Goal: Task Accomplishment & Management: Complete application form

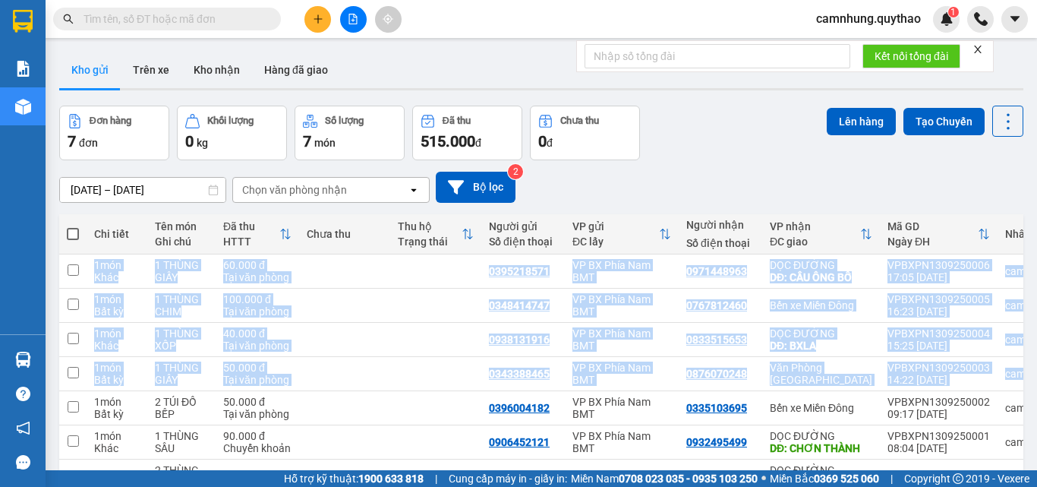
scroll to position [0, 83]
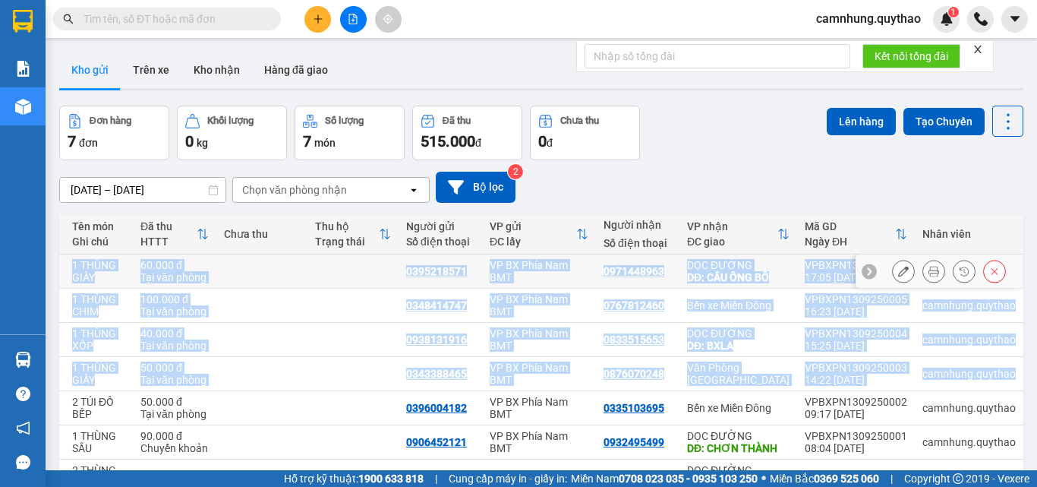
click at [187, 275] on div "Tại văn phòng" at bounding box center [175, 277] width 68 height 12
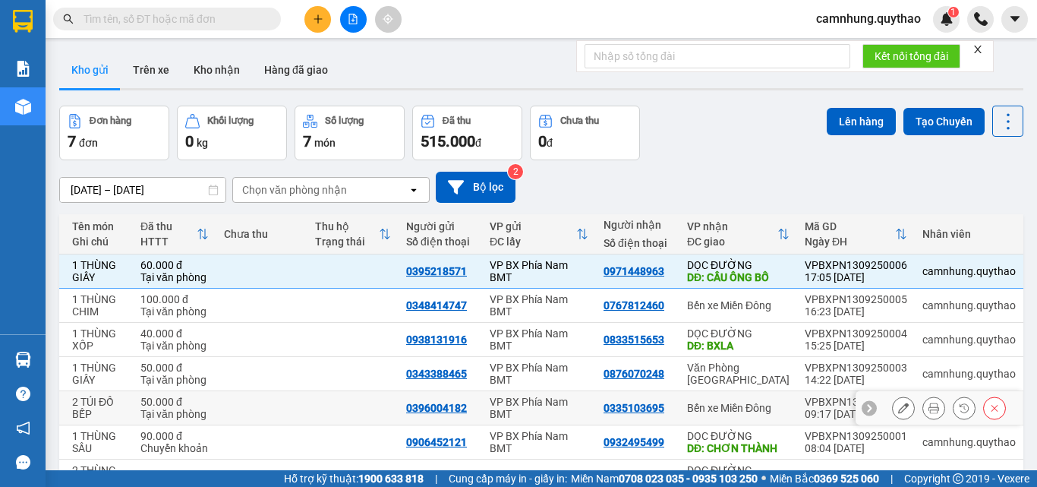
click at [429, 405] on div "0396004182" at bounding box center [436, 408] width 61 height 12
click at [660, 168] on div "[DATE] – [DATE] Press the down arrow key to interact with the calendar and sele…" at bounding box center [541, 187] width 965 height 54
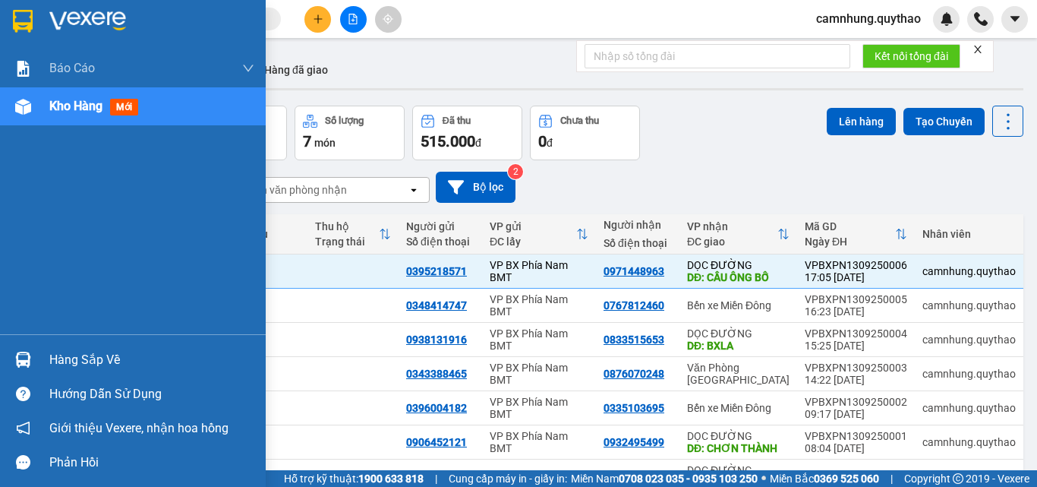
click at [74, 99] on span "Kho hàng" at bounding box center [75, 106] width 53 height 14
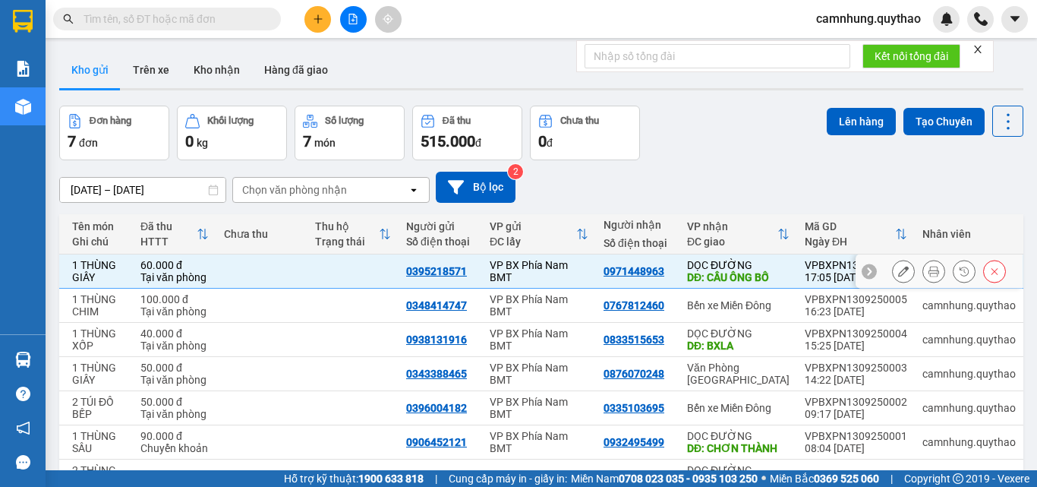
click at [330, 269] on td at bounding box center [353, 271] width 91 height 34
checkbox input "false"
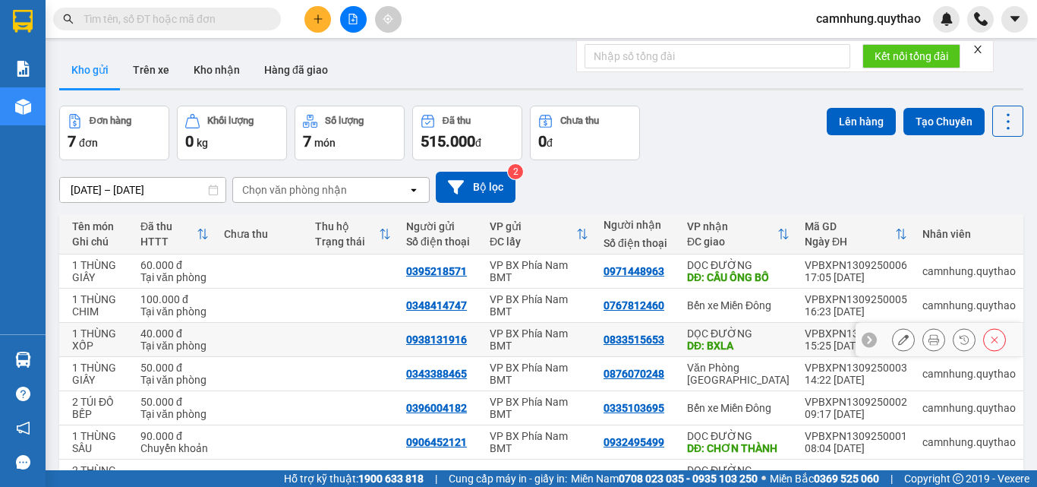
click at [359, 338] on td at bounding box center [353, 340] width 91 height 34
checkbox input "true"
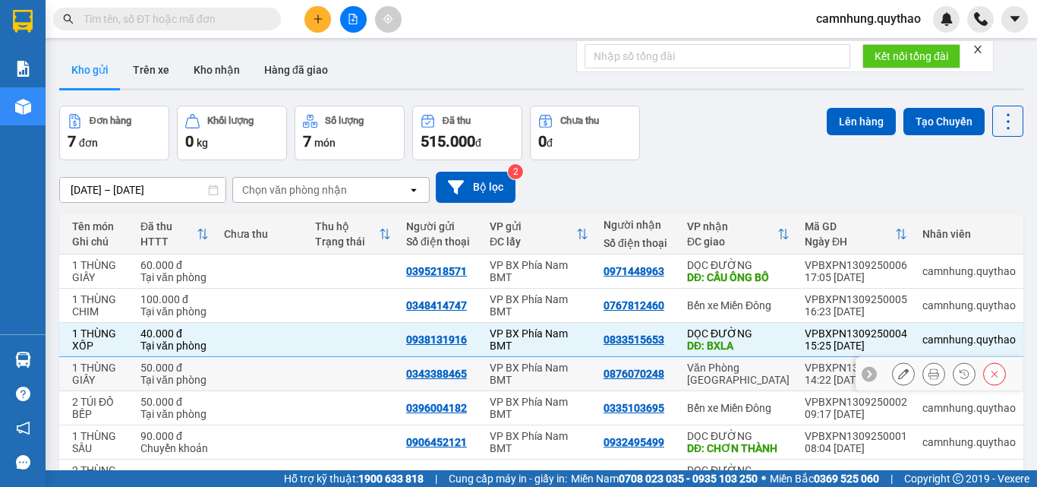
click at [353, 382] on td at bounding box center [353, 374] width 91 height 34
checkbox input "true"
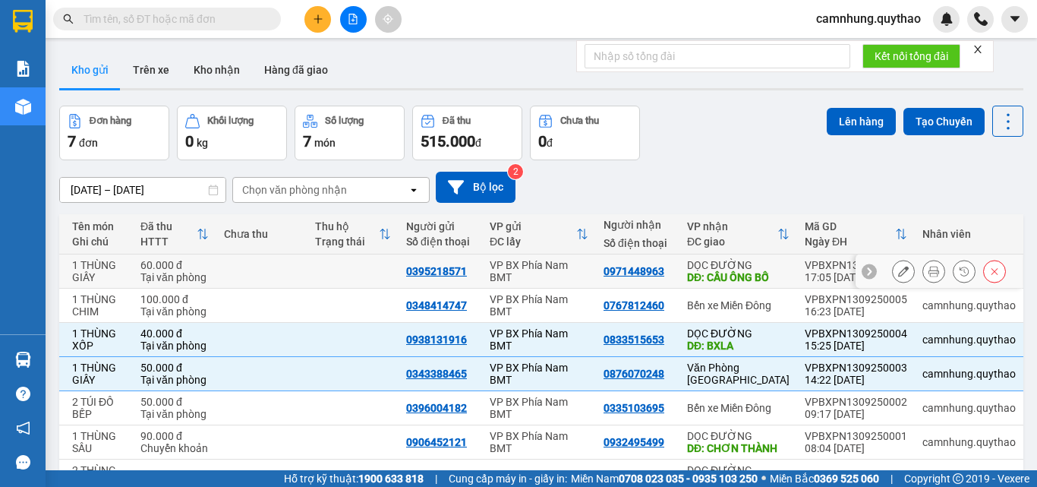
click at [339, 266] on td at bounding box center [353, 271] width 91 height 34
checkbox input "true"
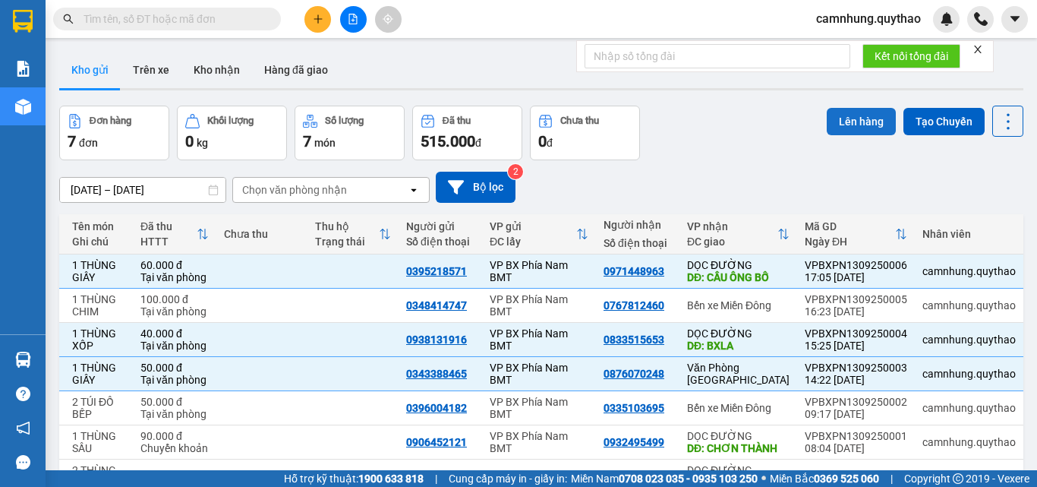
click at [848, 115] on button "Lên hàng" at bounding box center [861, 121] width 69 height 27
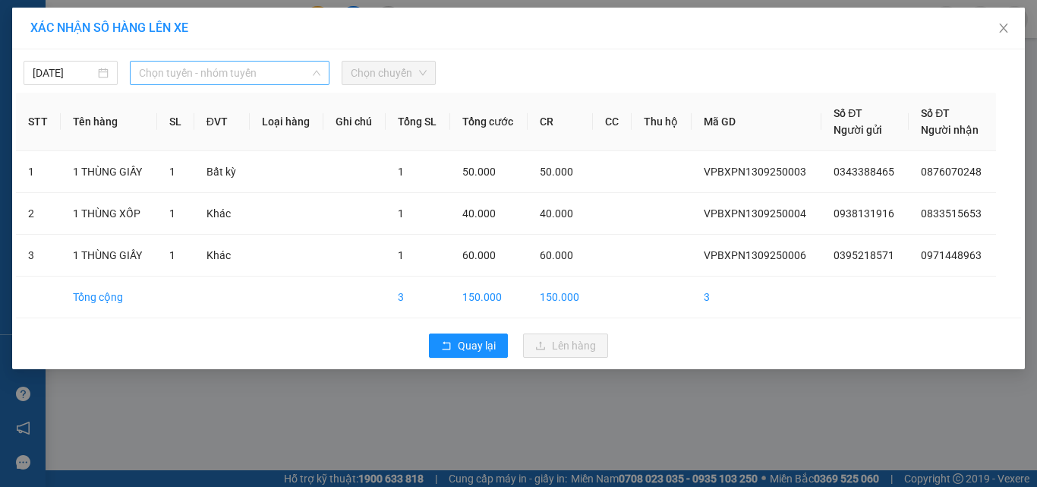
click at [214, 71] on span "Chọn tuyến - nhóm tuyến" at bounding box center [230, 73] width 182 height 23
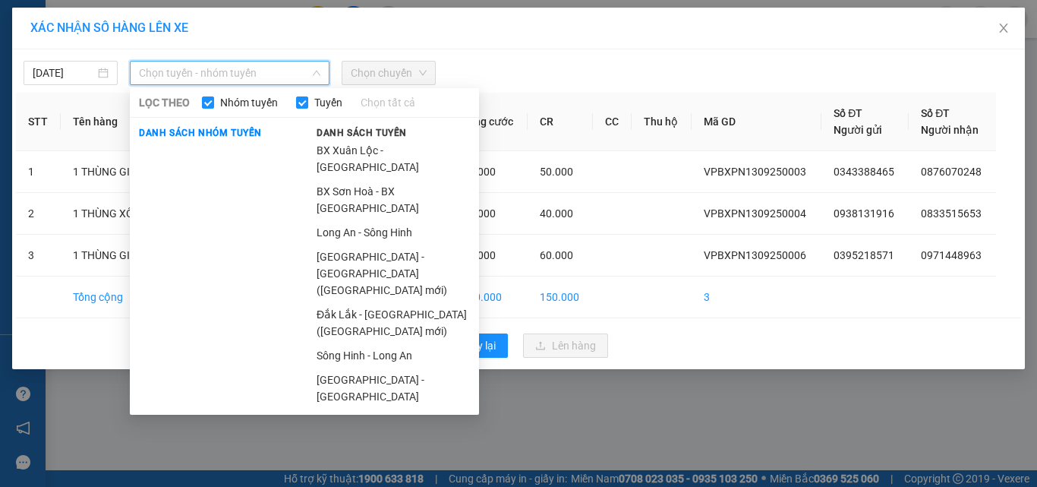
scroll to position [152, 0]
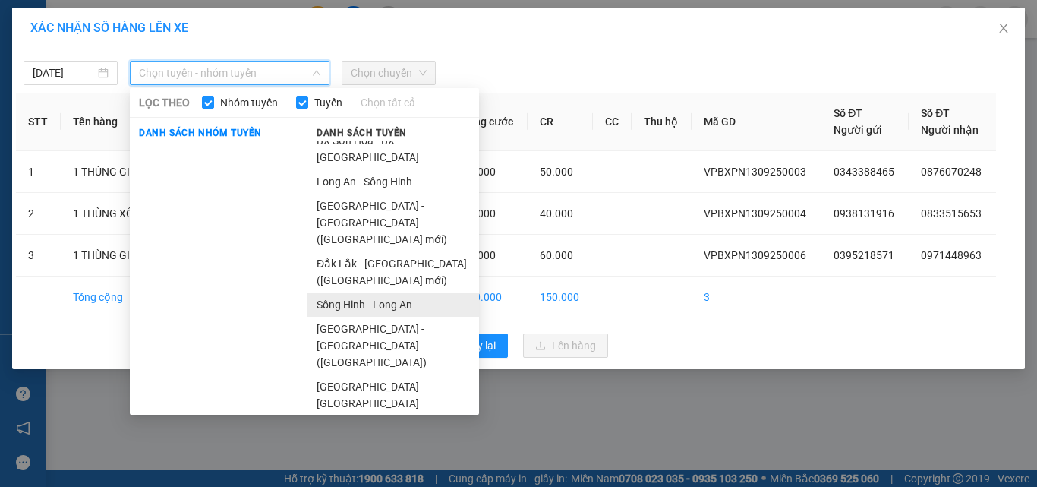
click at [384, 292] on li "Sông Hinh - Long An" at bounding box center [394, 304] width 172 height 24
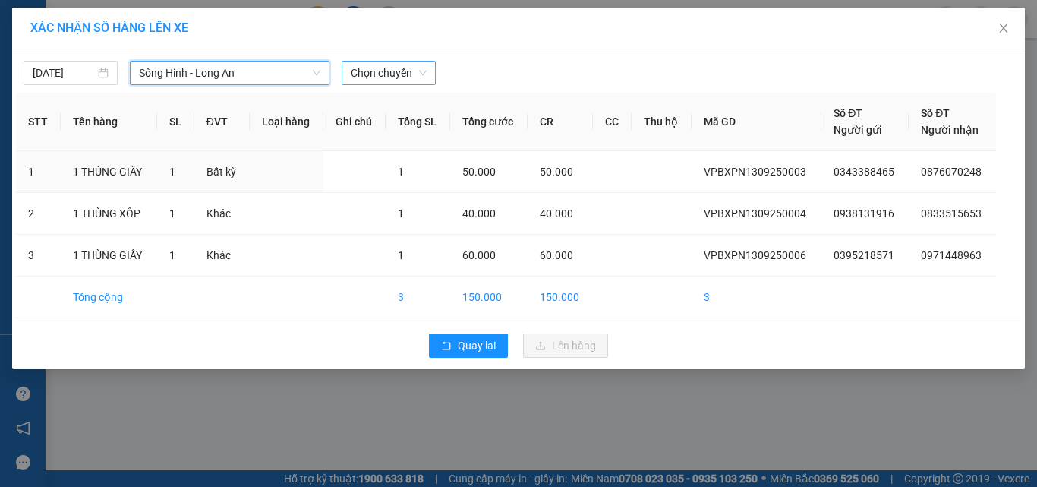
click at [378, 77] on span "Chọn chuyến" at bounding box center [389, 73] width 76 height 23
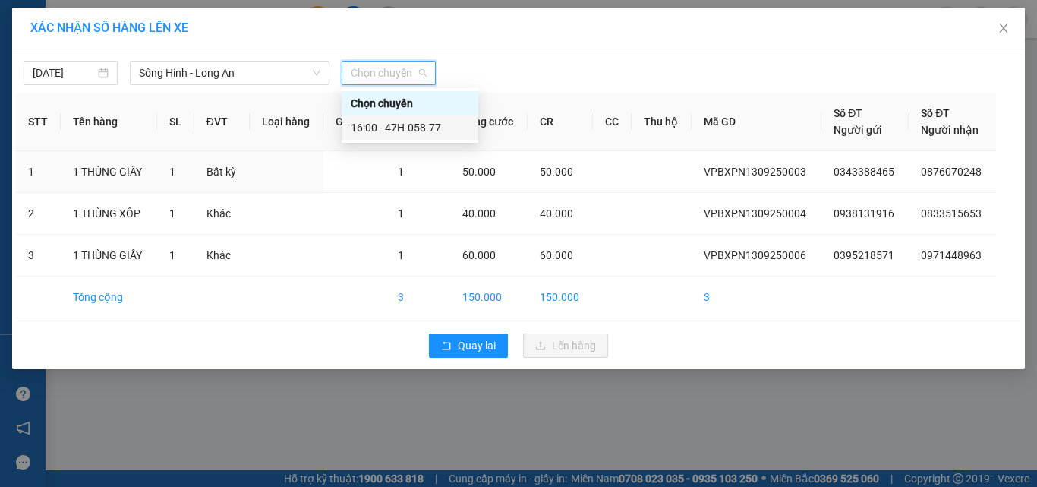
click at [413, 122] on div "16:00 - 47H-058.77" at bounding box center [410, 127] width 118 height 17
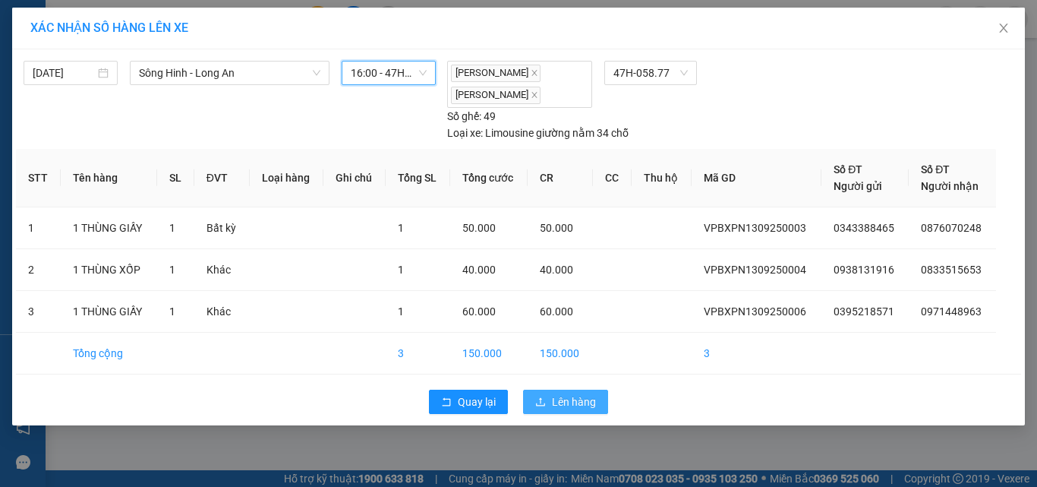
click at [546, 395] on button "Lên hàng" at bounding box center [565, 402] width 85 height 24
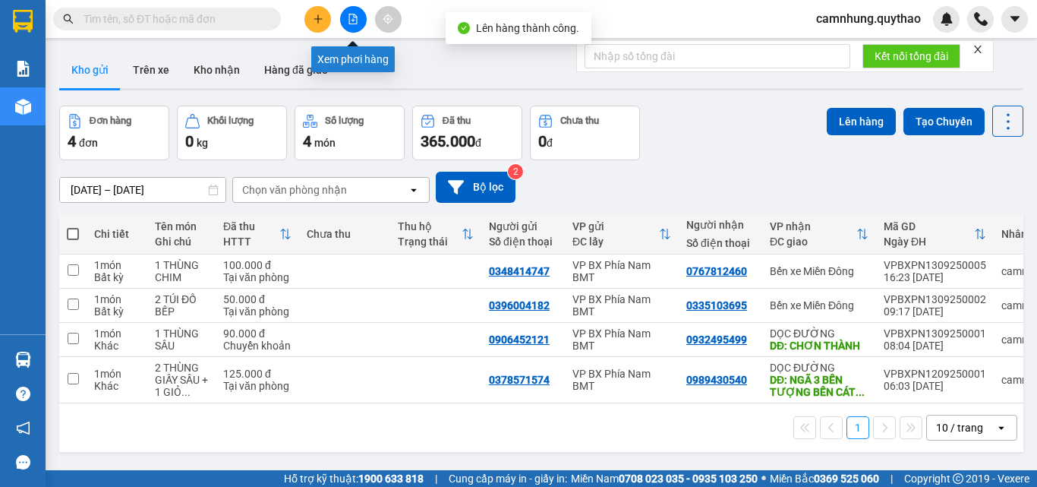
click at [350, 21] on icon "file-add" at bounding box center [353, 19] width 11 height 11
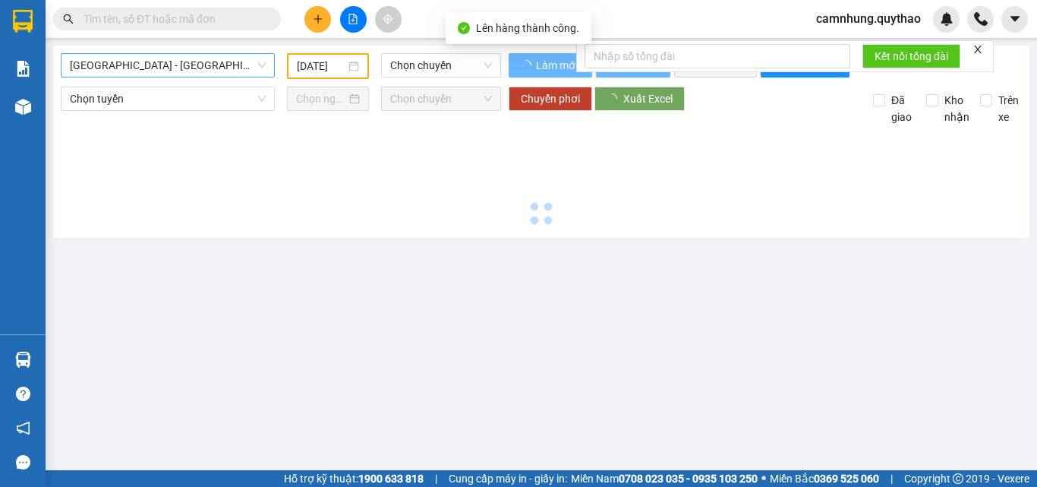
type input "[DATE]"
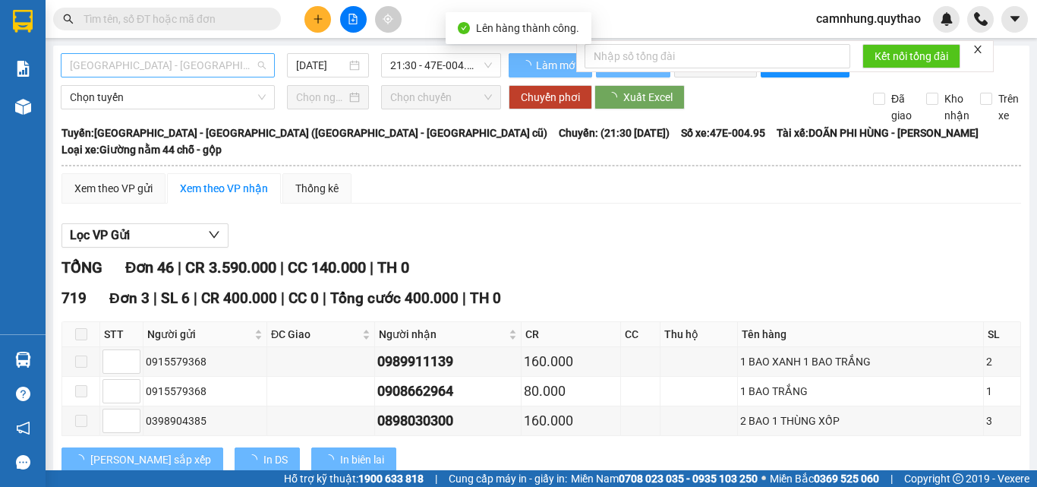
click at [168, 62] on span "[GEOGRAPHIC_DATA] - [GEOGRAPHIC_DATA] ([GEOGRAPHIC_DATA] - [GEOGRAPHIC_DATA] cũ)" at bounding box center [168, 65] width 196 height 23
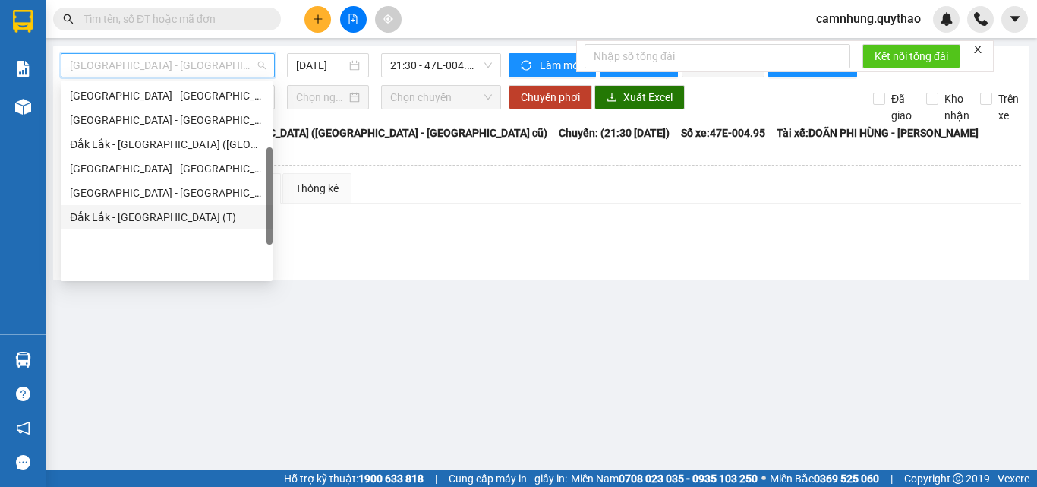
scroll to position [67, 0]
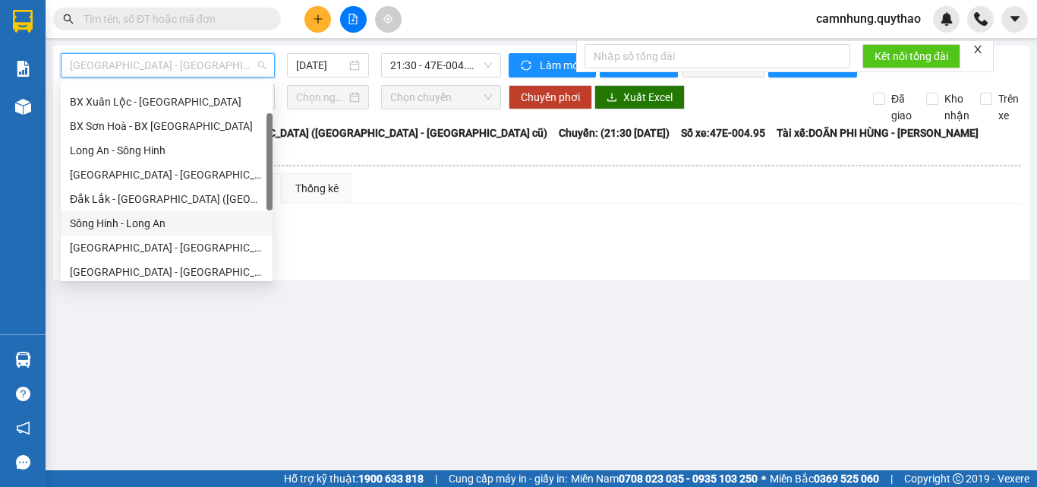
click at [125, 213] on div "Sông Hinh - Long An" at bounding box center [167, 223] width 212 height 24
type input "[DATE]"
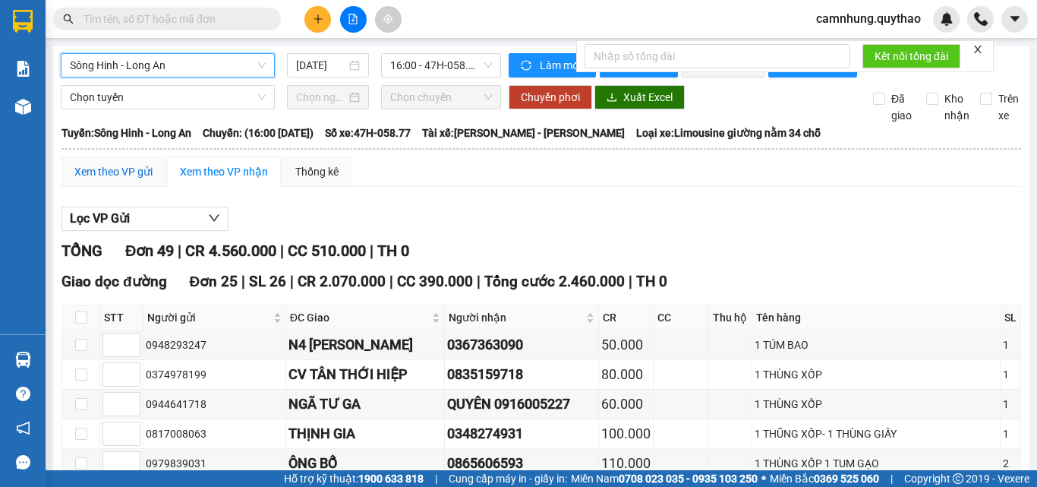
click at [133, 180] on div "Xem theo VP gửi" at bounding box center [113, 171] width 78 height 17
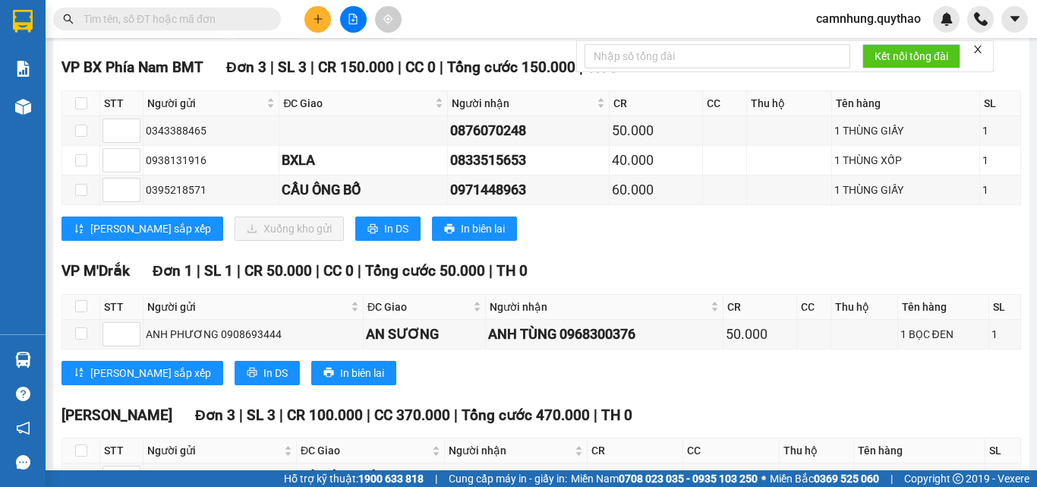
scroll to position [1671, 0]
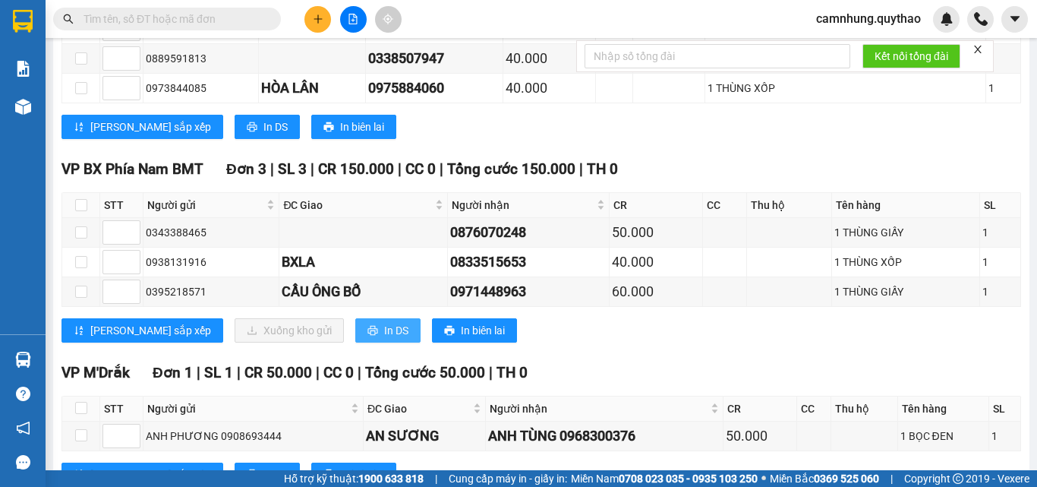
click at [355, 341] on button "In DS" at bounding box center [387, 330] width 65 height 24
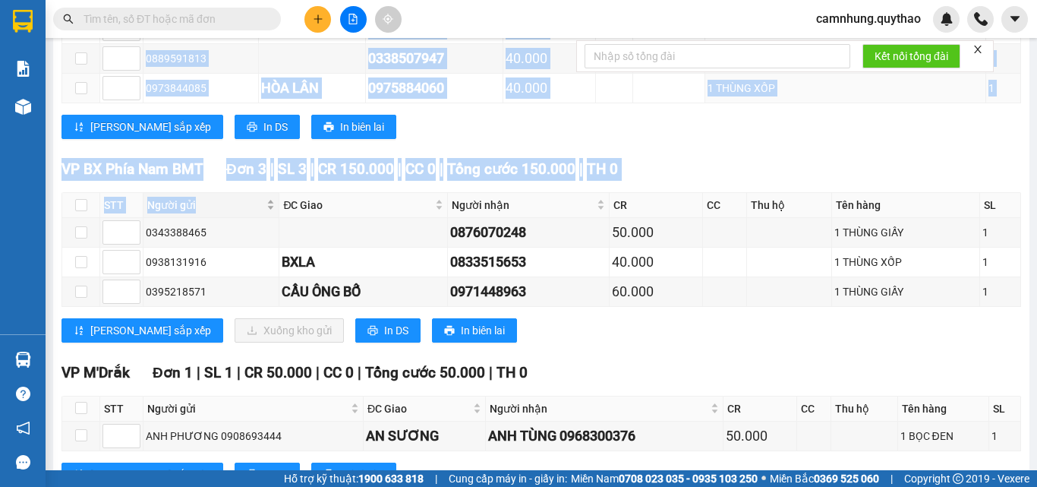
drag, startPoint x: 59, startPoint y: 177, endPoint x: 164, endPoint y: 208, distance: 109.3
click at [118, 178] on span "VP BX Phía Nam BMT" at bounding box center [133, 168] width 142 height 17
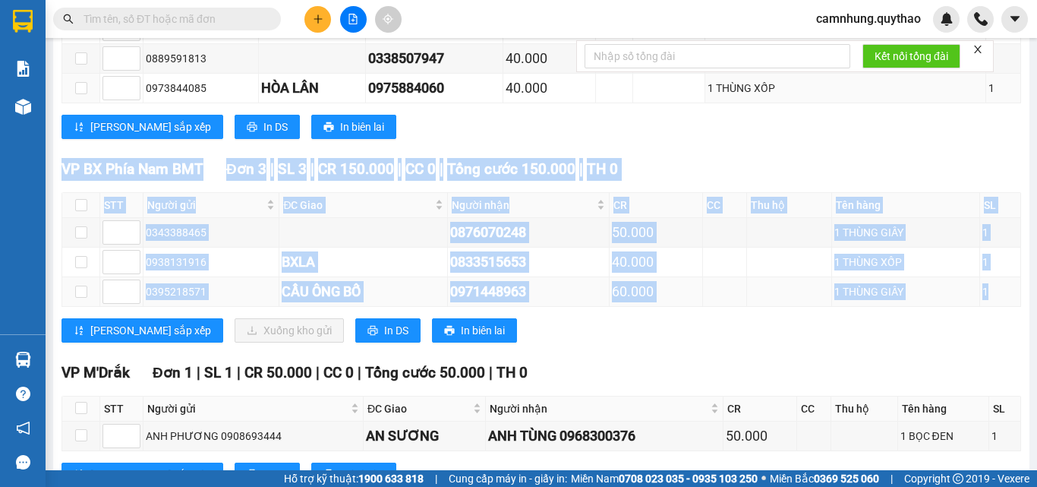
drag, startPoint x: 63, startPoint y: 184, endPoint x: 982, endPoint y: 302, distance: 926.6
click at [982, 302] on div "VP BX Phía Nam BMT Đơn 3 | SL 3 | CR 150.000 | CC 0 | Tổng cước 150.000 | TH 0 …" at bounding box center [542, 256] width 960 height 196
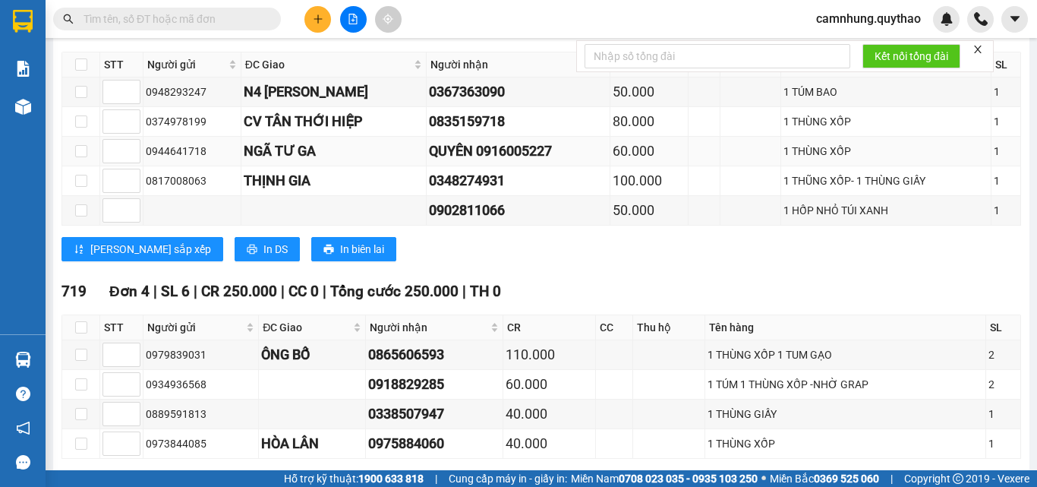
scroll to position [1291, 0]
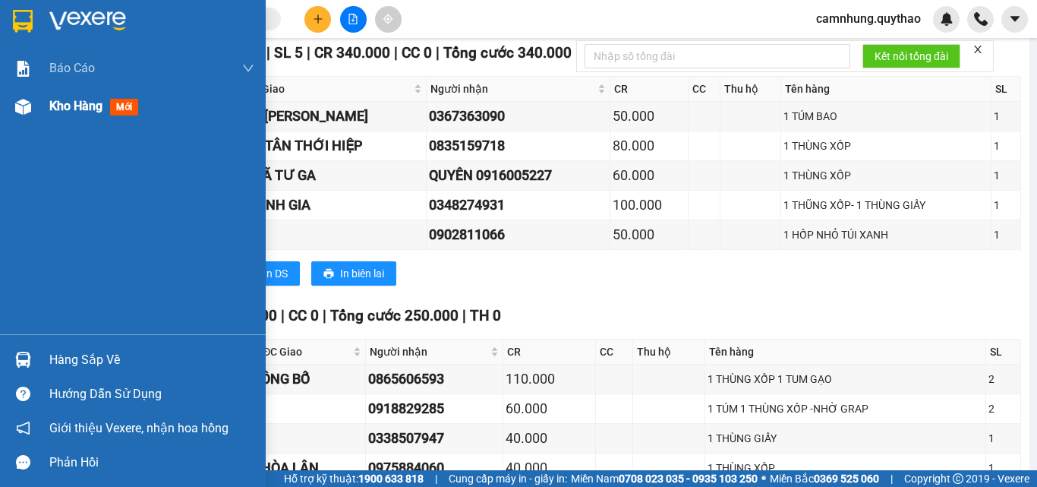
click at [75, 103] on span "Kho hàng" at bounding box center [75, 106] width 53 height 14
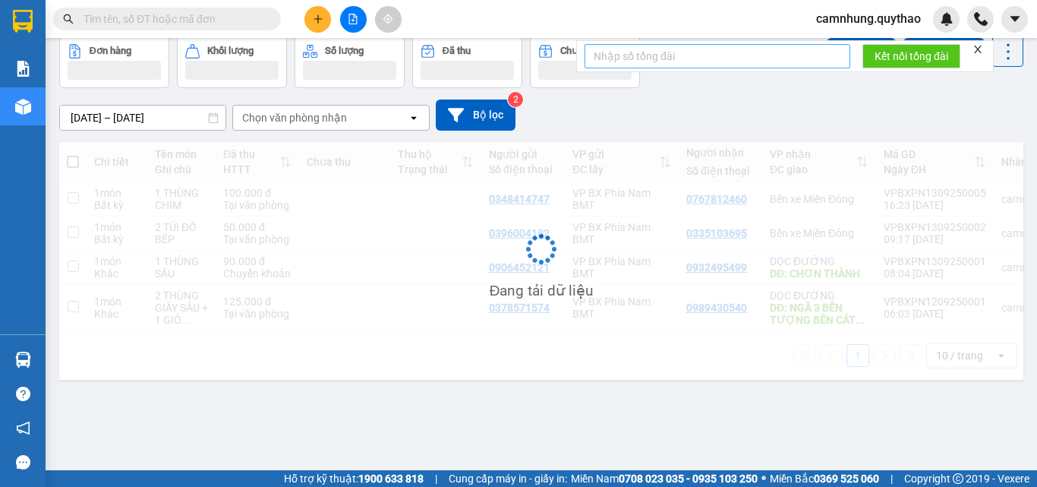
scroll to position [70, 0]
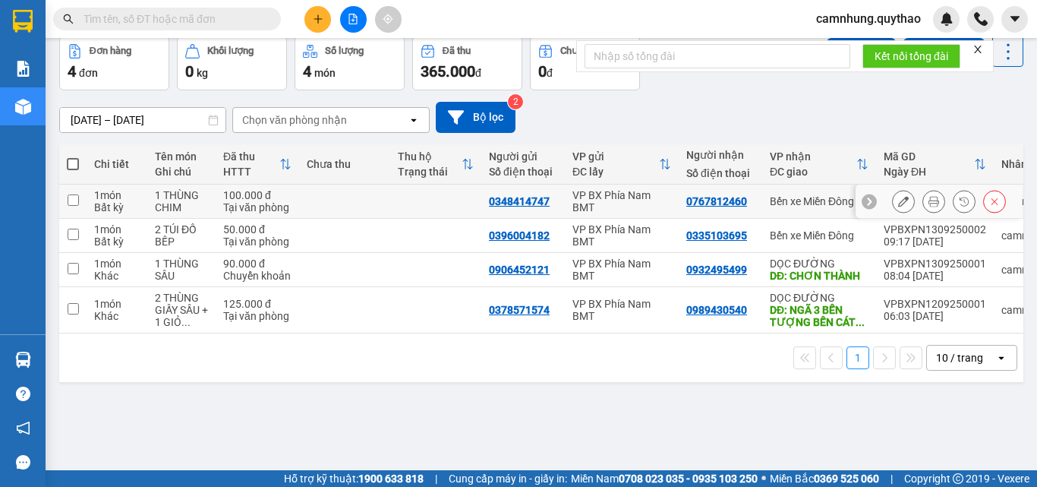
drag, startPoint x: 288, startPoint y: 197, endPoint x: 537, endPoint y: 199, distance: 249.1
click at [288, 197] on div "100.000 đ" at bounding box center [257, 195] width 68 height 12
checkbox input "true"
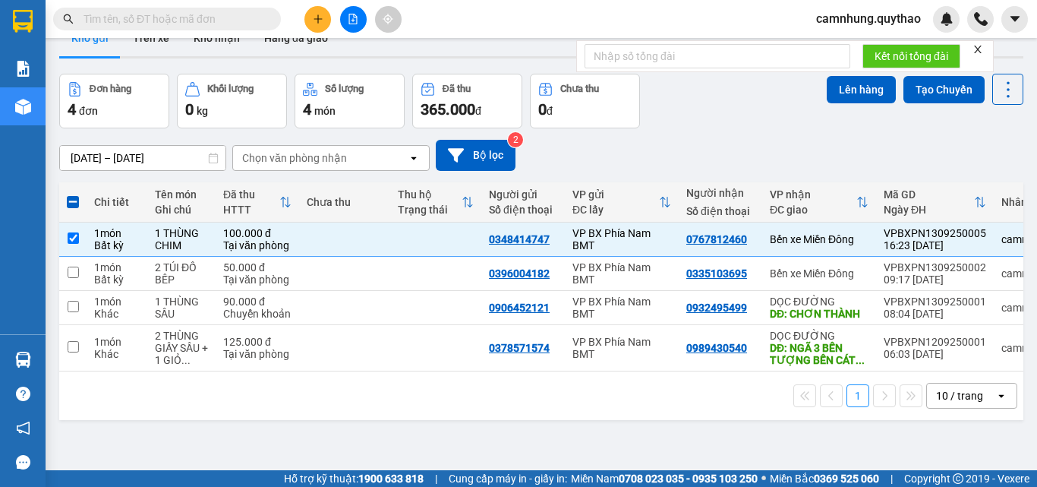
scroll to position [0, 0]
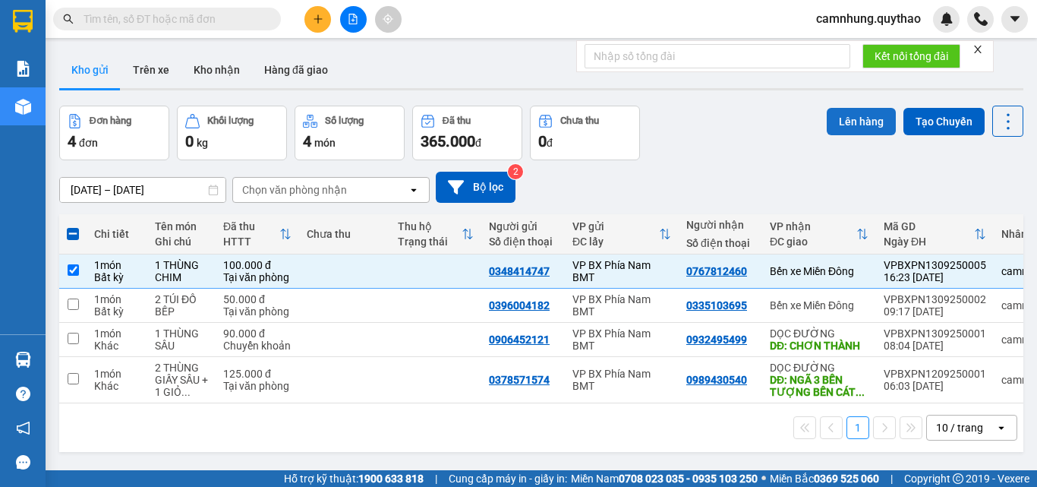
click at [857, 120] on button "Lên hàng" at bounding box center [861, 121] width 69 height 27
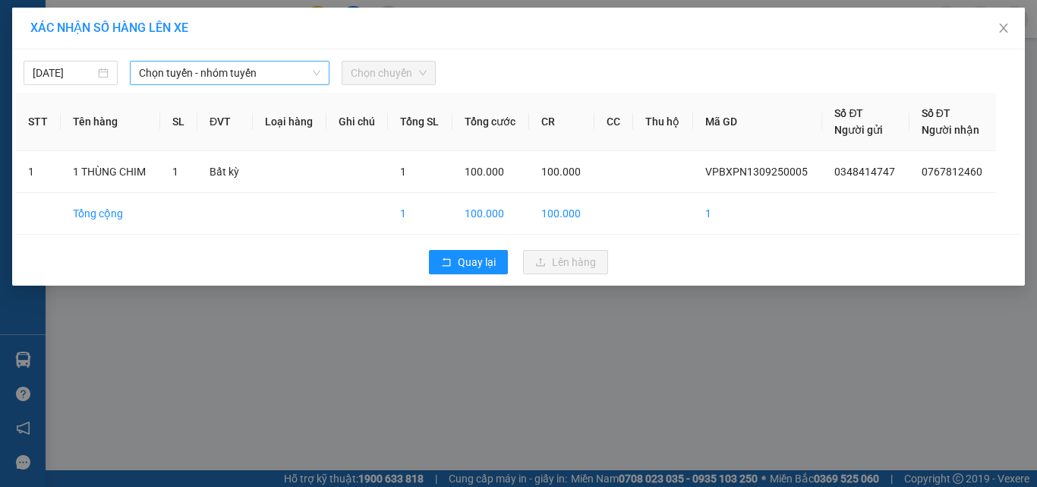
click at [226, 73] on span "Chọn tuyến - nhóm tuyến" at bounding box center [230, 73] width 182 height 23
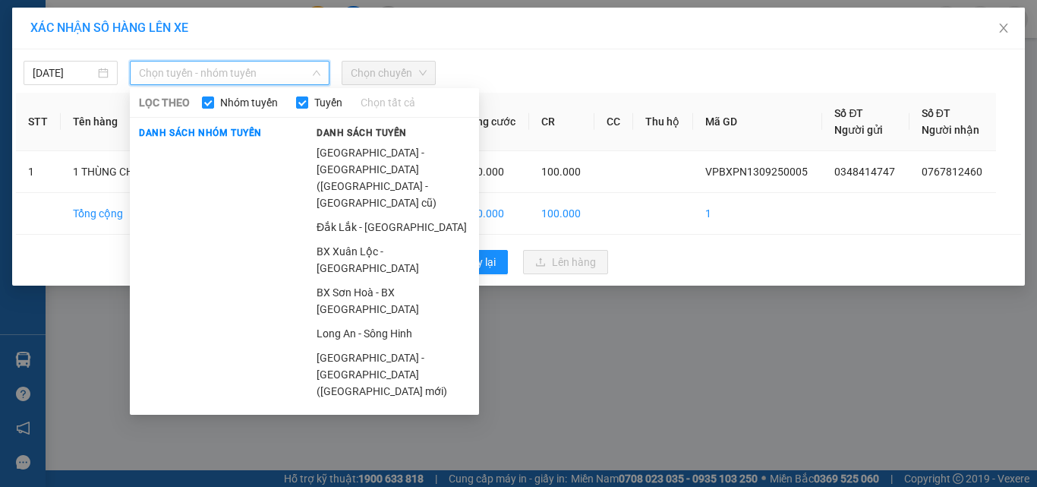
click at [283, 74] on span "Chọn tuyến - nhóm tuyến" at bounding box center [230, 73] width 182 height 23
click at [349, 403] on li "Đắk Lắk - [GEOGRAPHIC_DATA] ([GEOGRAPHIC_DATA] mới)" at bounding box center [394, 423] width 172 height 41
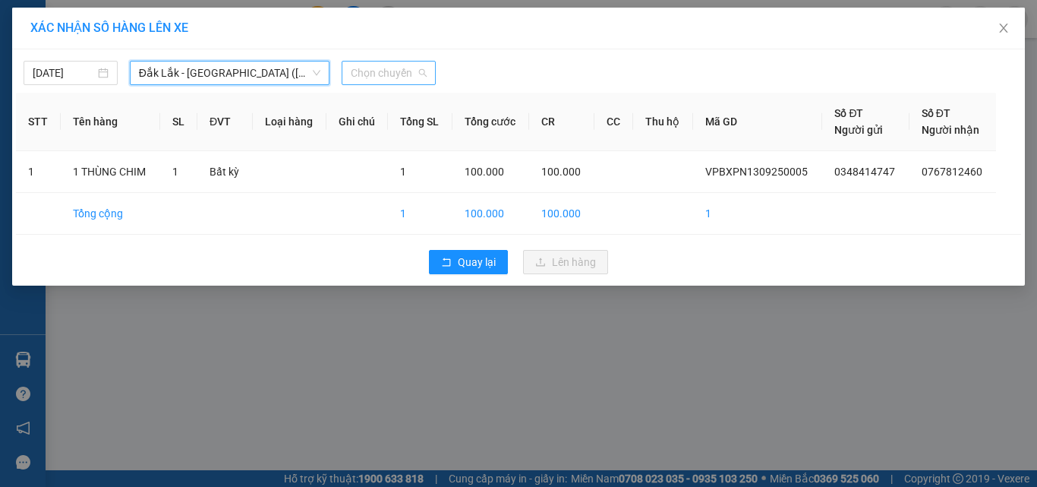
click at [381, 71] on span "Chọn chuyến" at bounding box center [389, 73] width 76 height 23
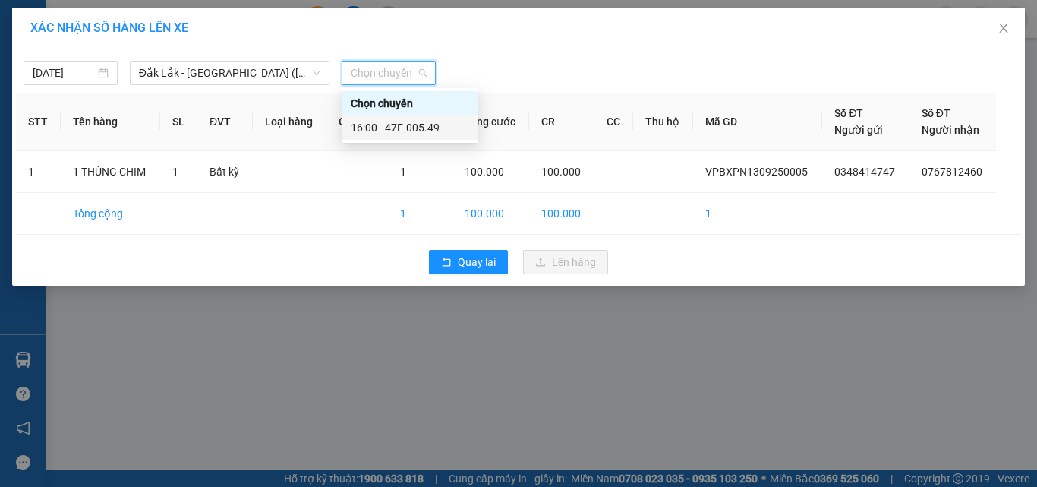
click at [419, 124] on div "16:00 - 47F-005.49" at bounding box center [410, 127] width 118 height 17
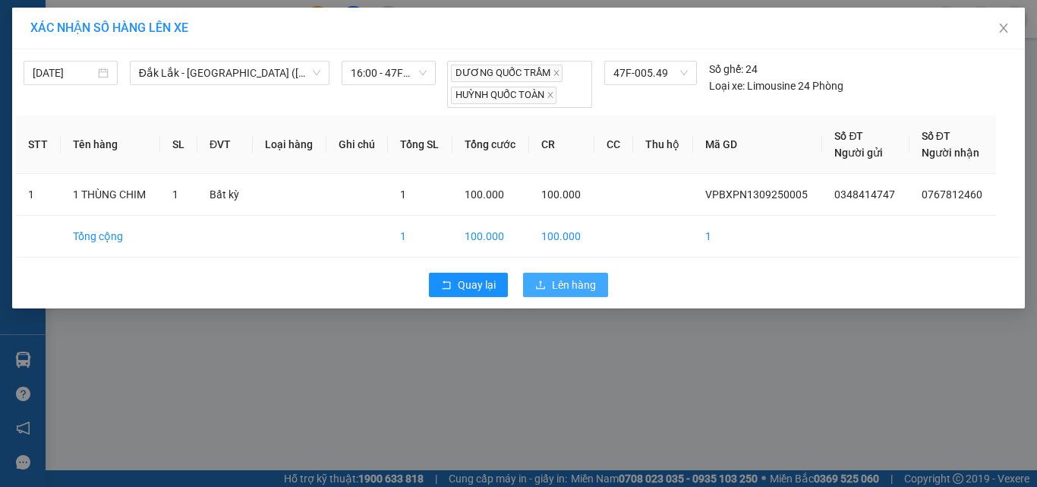
click at [555, 288] on span "Lên hàng" at bounding box center [574, 284] width 44 height 17
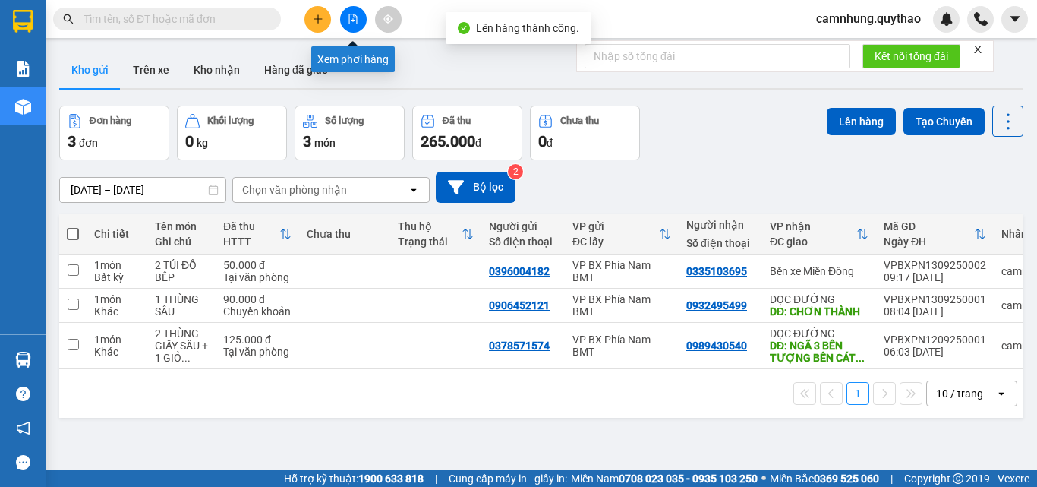
click at [355, 14] on icon "file-add" at bounding box center [353, 19] width 11 height 11
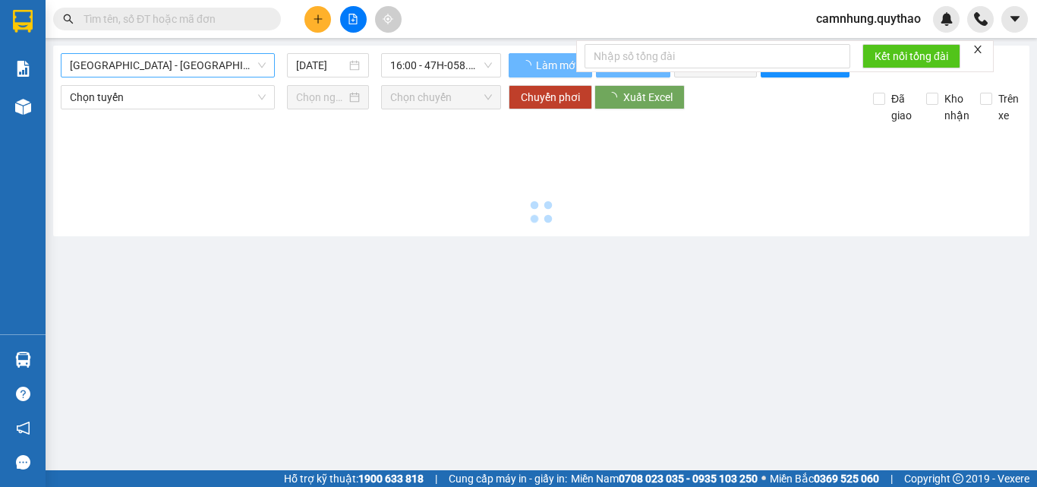
click at [167, 62] on span "[GEOGRAPHIC_DATA] - [GEOGRAPHIC_DATA] ([GEOGRAPHIC_DATA] - [GEOGRAPHIC_DATA] cũ)" at bounding box center [168, 65] width 196 height 23
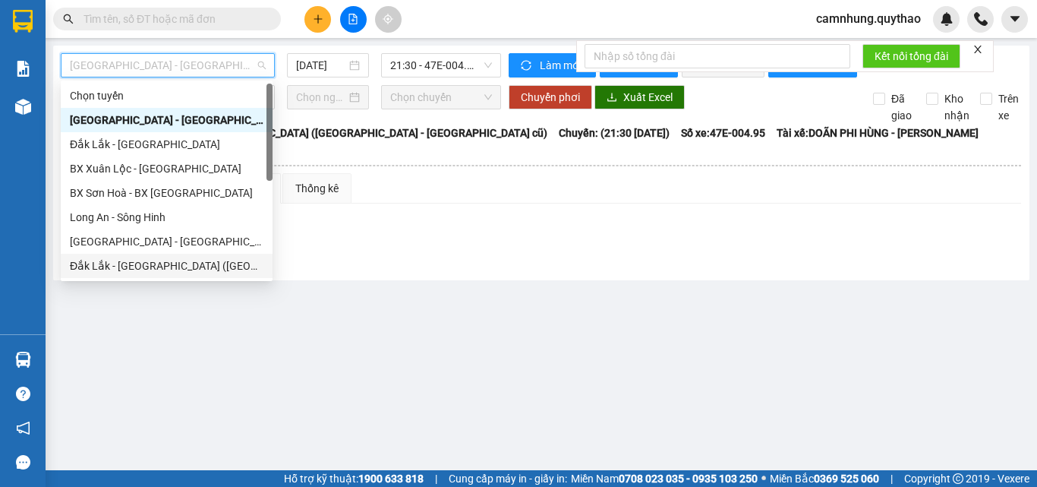
click at [150, 264] on div "Đắk Lắk - [GEOGRAPHIC_DATA] ([GEOGRAPHIC_DATA] mới)" at bounding box center [167, 265] width 194 height 17
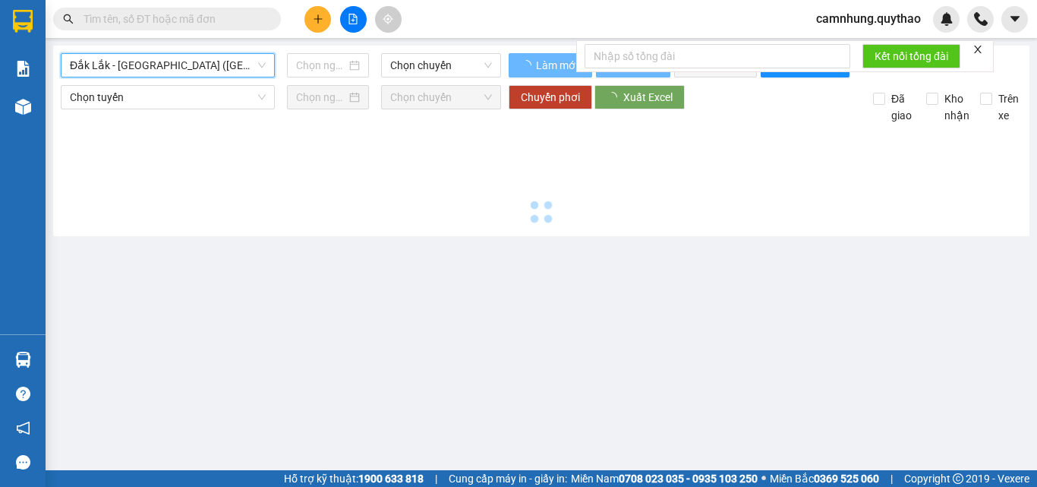
type input "[DATE]"
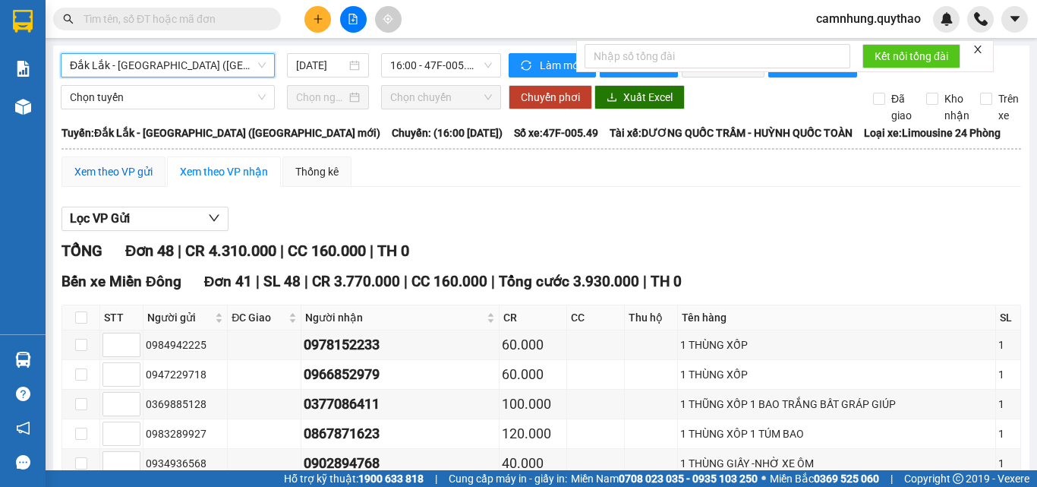
click at [124, 179] on div "Xem theo VP gửi" at bounding box center [113, 171] width 78 height 17
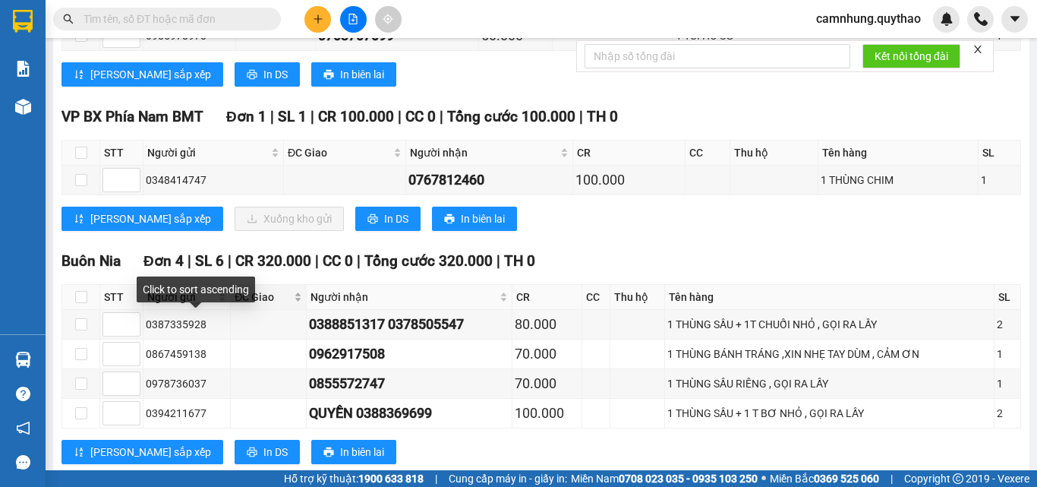
scroll to position [1367, 0]
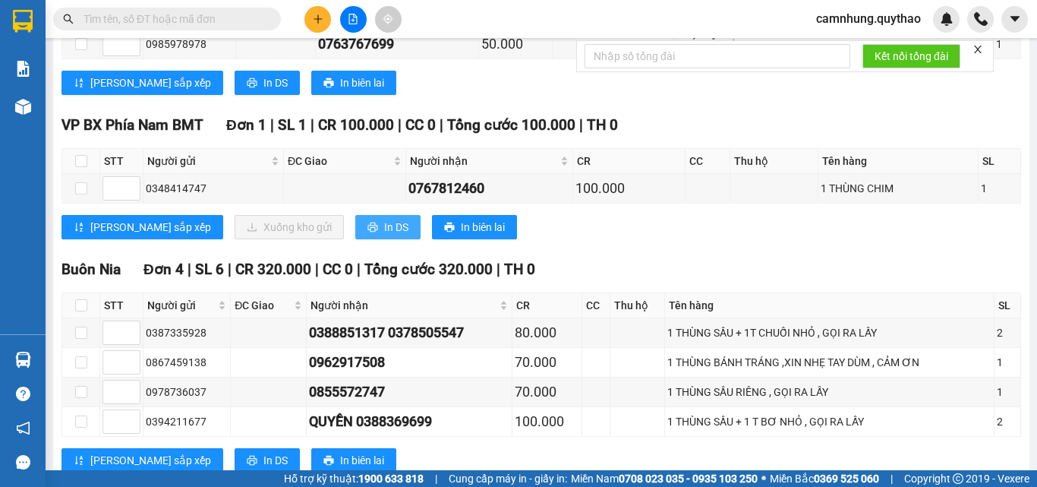
click at [368, 232] on icon "printer" at bounding box center [373, 227] width 11 height 11
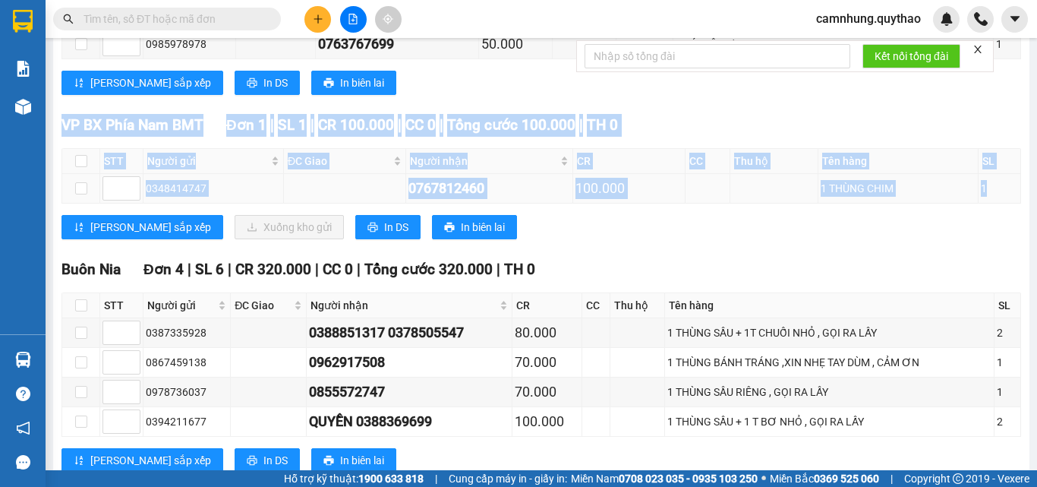
drag, startPoint x: 62, startPoint y: 136, endPoint x: 985, endPoint y: 206, distance: 925.4
click at [985, 206] on div "VP BX Phía Nam BMT Đơn 1 | SL 1 | CR 100.000 | CC 0 | Tổng cước 100.000 | TH 0 …" at bounding box center [542, 182] width 960 height 137
copy div "VP BX Phía Nam BMT Đơn 1 | SL 1 | CR 100.000 | CC 0 | Tổng cước 100.000 | TH 0 …"
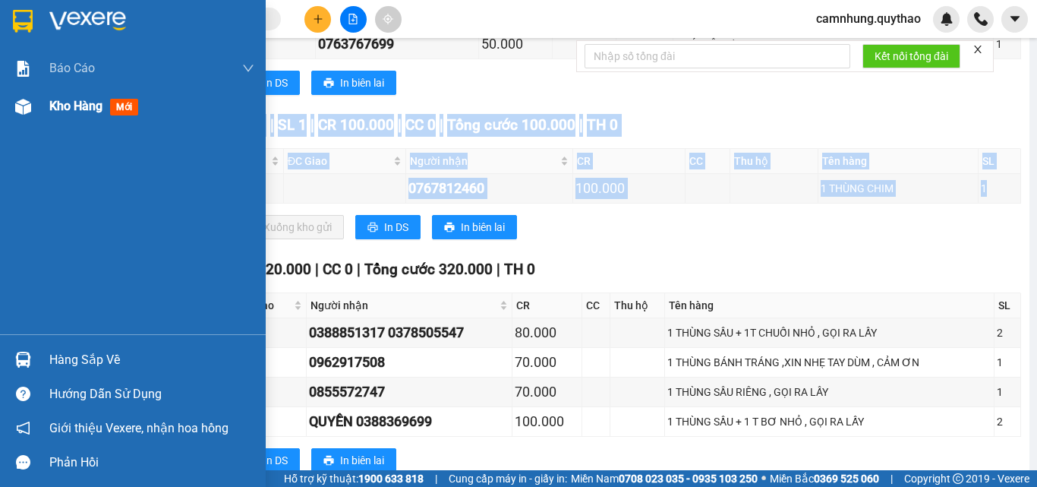
click at [51, 102] on span "Kho hàng" at bounding box center [75, 106] width 53 height 14
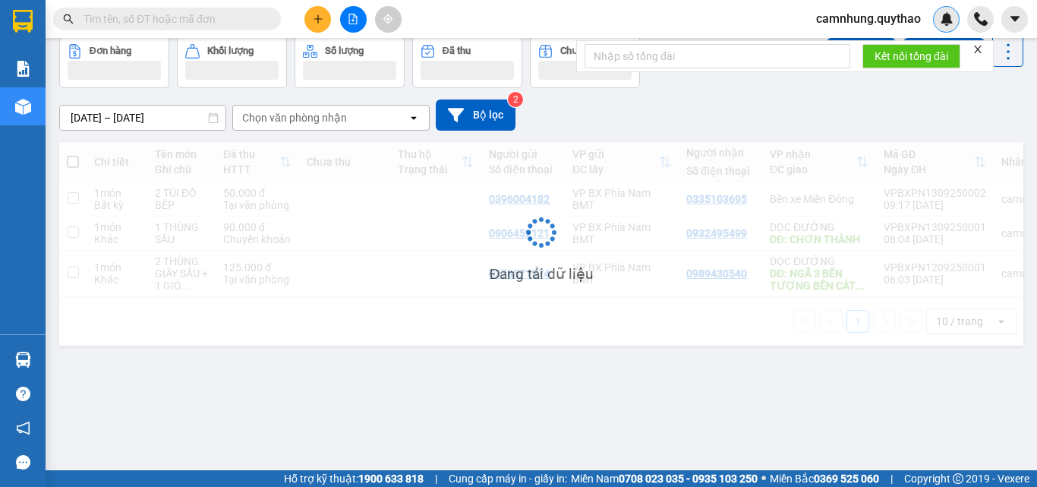
scroll to position [70, 0]
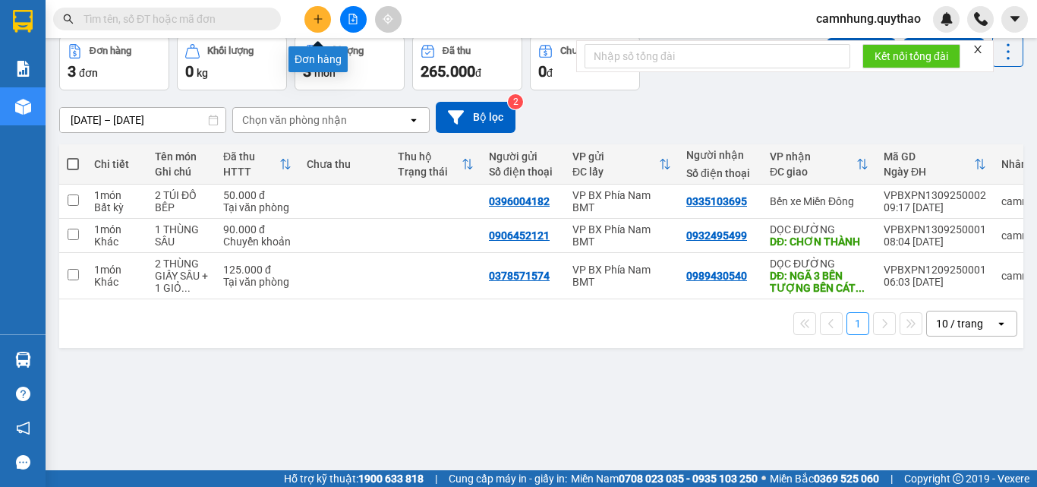
click at [319, 27] on button at bounding box center [318, 19] width 27 height 27
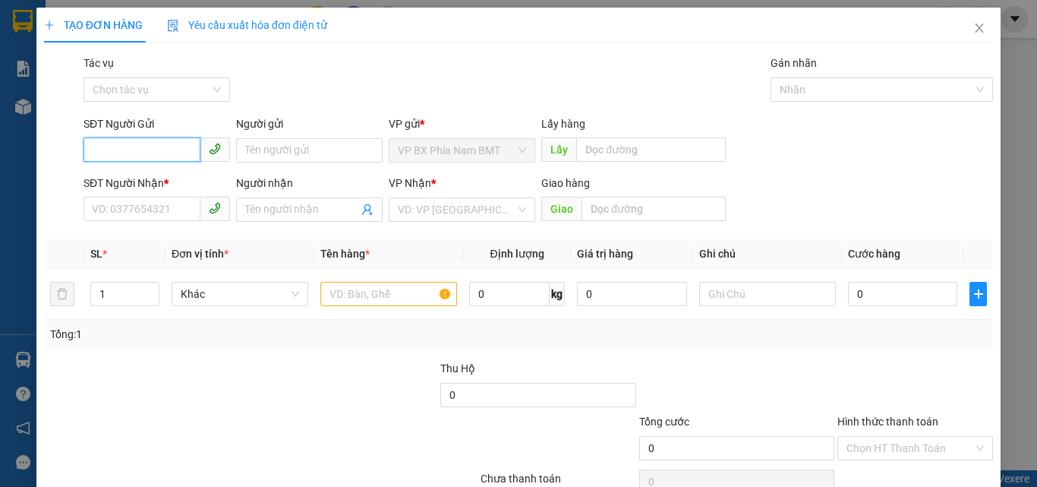
click at [100, 145] on input "SĐT Người Gửi" at bounding box center [142, 149] width 117 height 24
click at [103, 144] on input "SĐT Người Gửi" at bounding box center [142, 149] width 117 height 24
click at [104, 144] on input "SĐT Người Gửi" at bounding box center [142, 149] width 117 height 24
type input "0353767031"
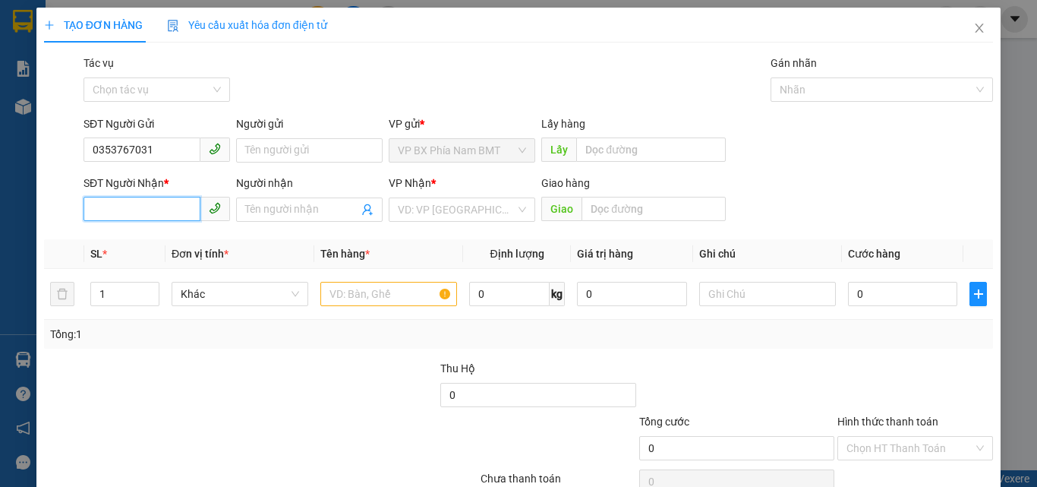
click at [141, 219] on input "SĐT Người Nhận *" at bounding box center [142, 209] width 117 height 24
click at [121, 206] on input "SĐT Người Nhận *" at bounding box center [142, 209] width 117 height 24
click at [115, 219] on input "0968280316" at bounding box center [142, 209] width 117 height 24
type input "0968280316"
click at [439, 203] on input "search" at bounding box center [457, 209] width 118 height 23
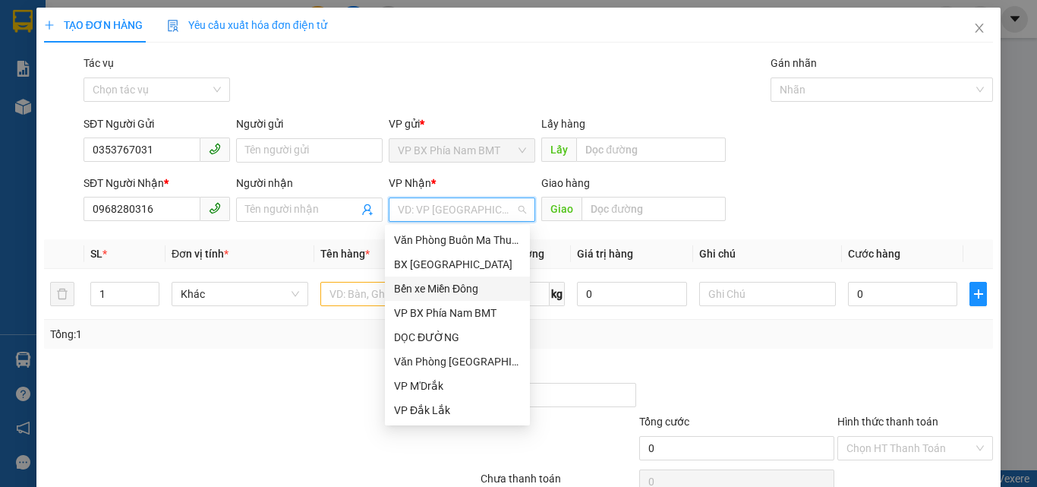
click at [441, 279] on div "Bến xe Miền Đông" at bounding box center [457, 288] width 145 height 24
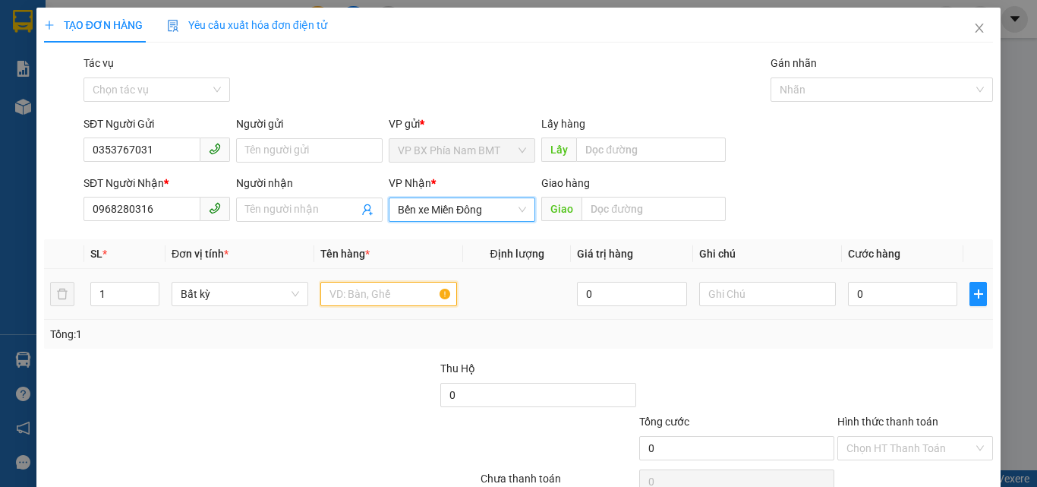
click at [359, 287] on input "text" at bounding box center [389, 294] width 137 height 24
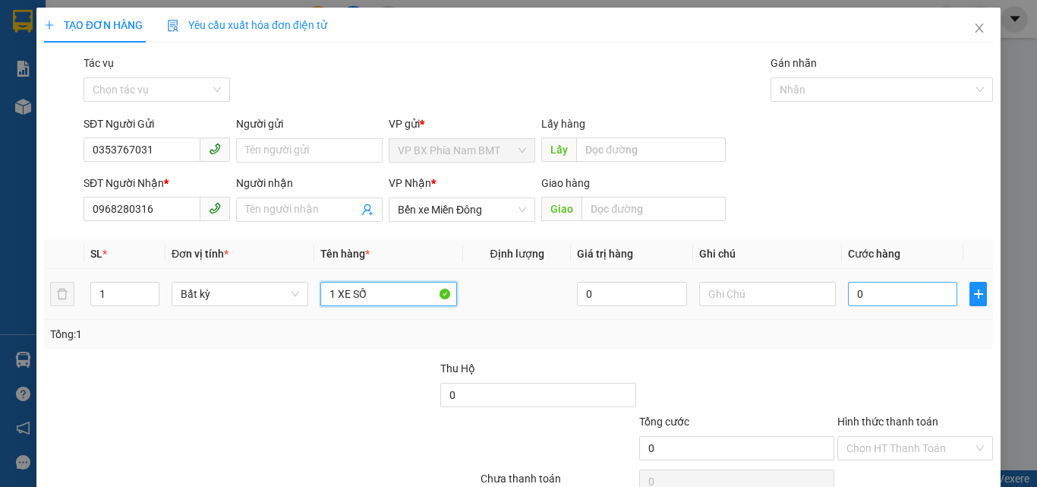
type input "1 XE SỐ"
click at [861, 298] on input "0" at bounding box center [902, 294] width 109 height 24
type input "3"
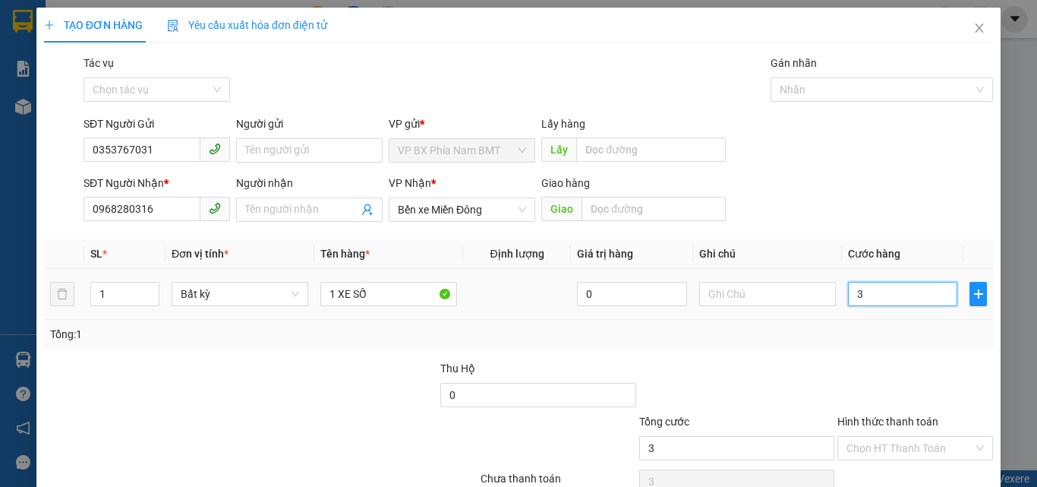
type input "35"
type input "350"
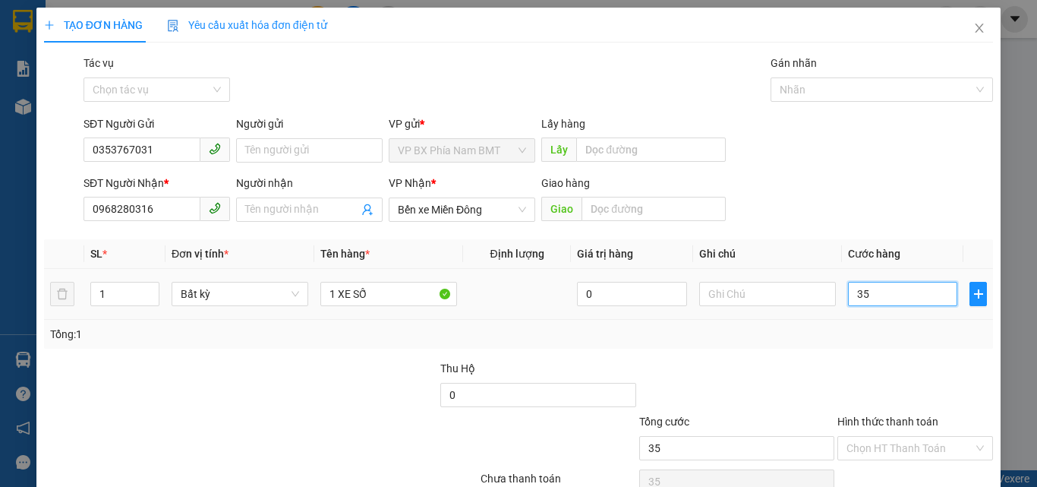
type input "350"
type input "3.500"
type input "35.000"
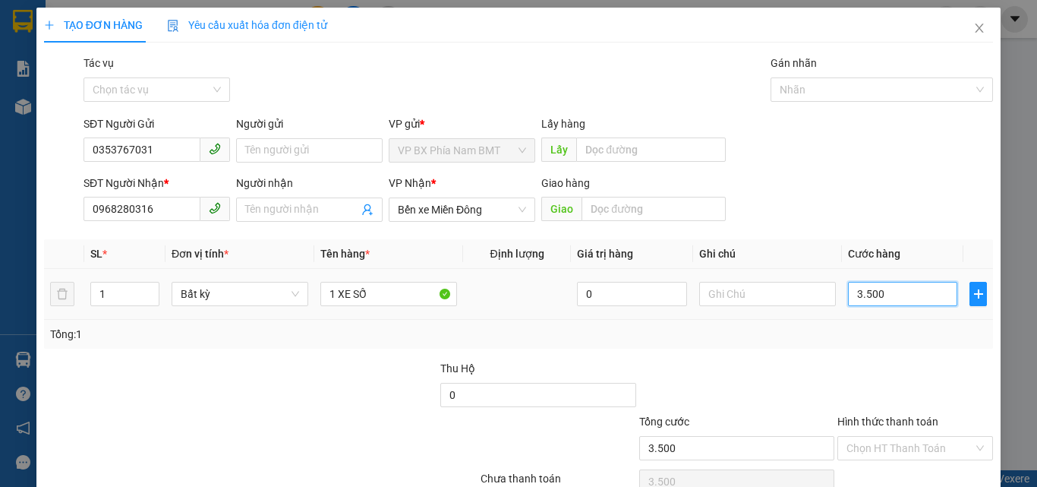
type input "35.000"
type input "350.000"
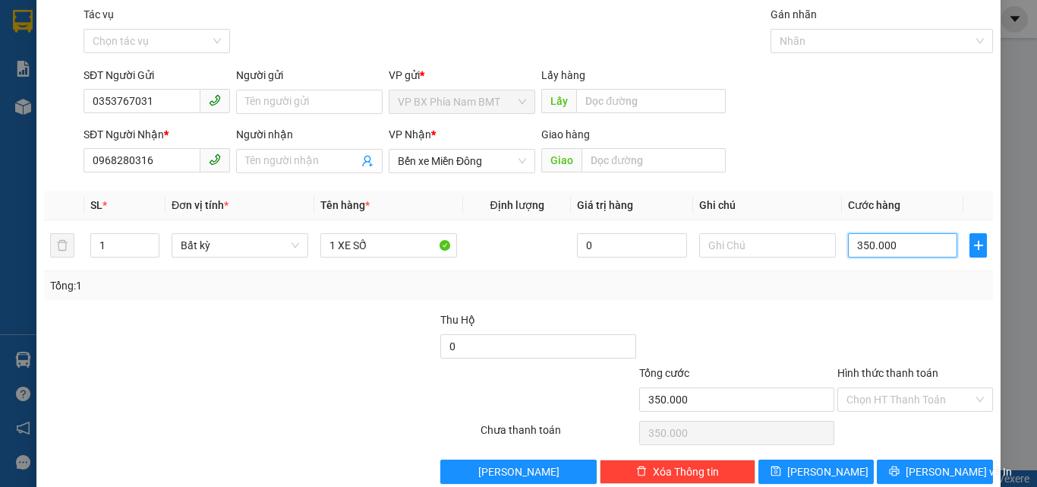
scroll to position [75, 0]
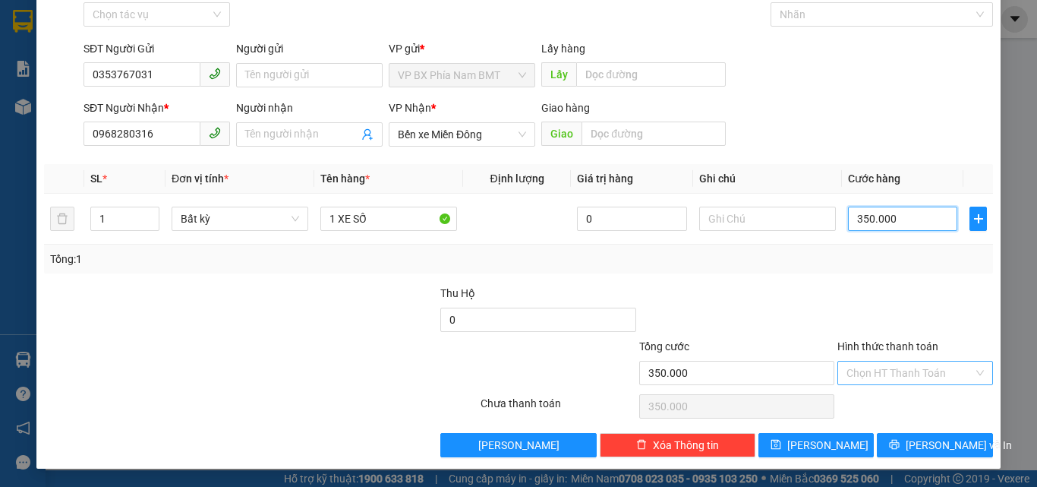
type input "350.000"
click at [935, 369] on input "Hình thức thanh toán" at bounding box center [910, 373] width 127 height 23
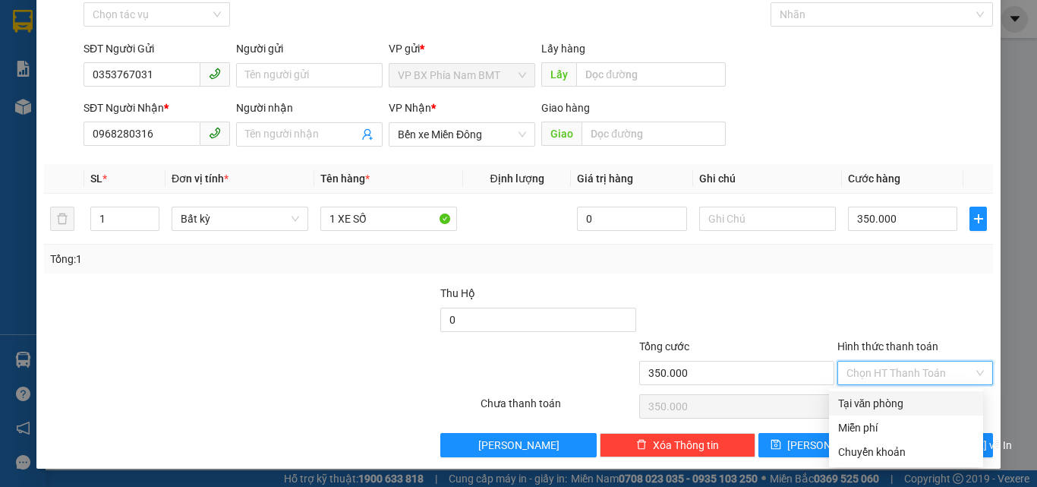
click at [887, 404] on div "Tại văn phòng" at bounding box center [906, 403] width 136 height 17
type input "0"
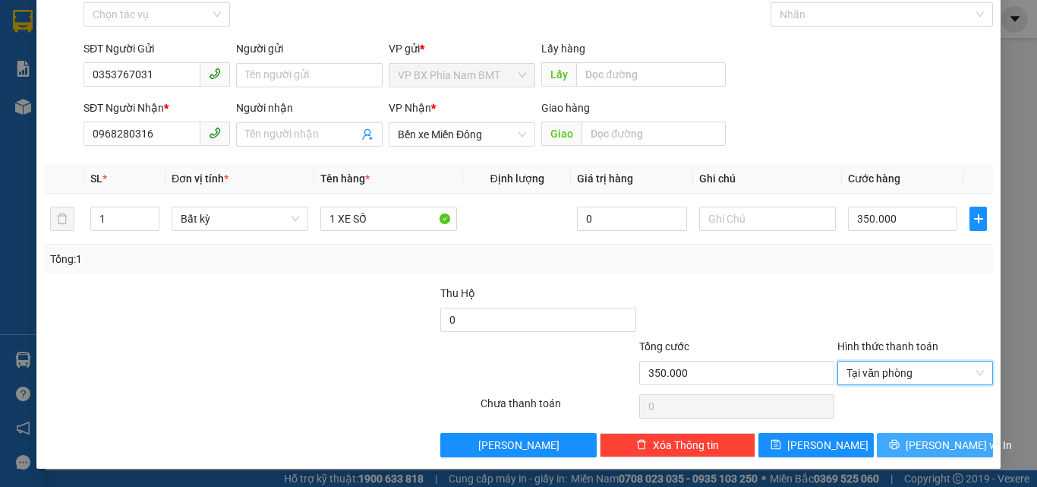
click at [900, 440] on icon "printer" at bounding box center [895, 445] width 10 height 10
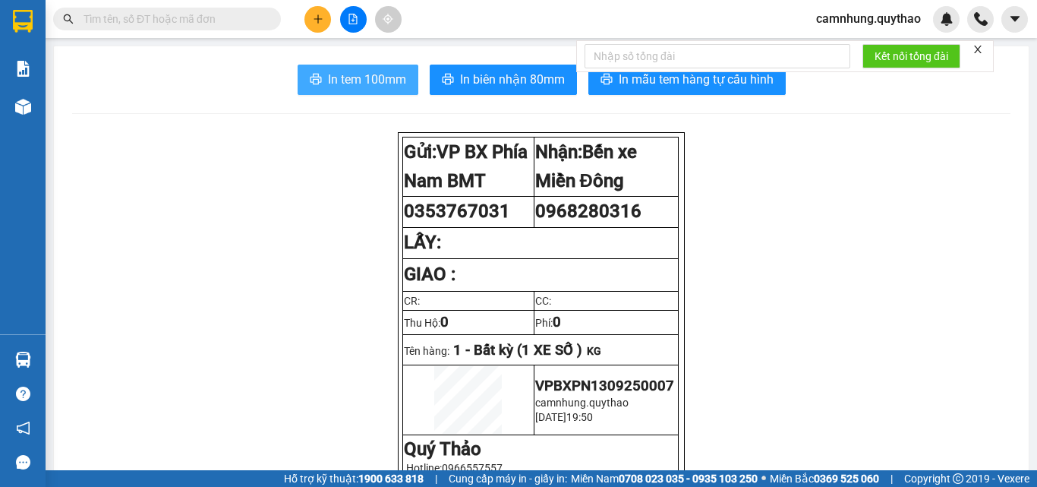
click at [368, 87] on span "In tem 100mm" at bounding box center [367, 79] width 78 height 19
drag, startPoint x: 360, startPoint y: 98, endPoint x: 371, endPoint y: 83, distance: 19.0
click at [374, 74] on span "In tem 100mm" at bounding box center [367, 79] width 78 height 19
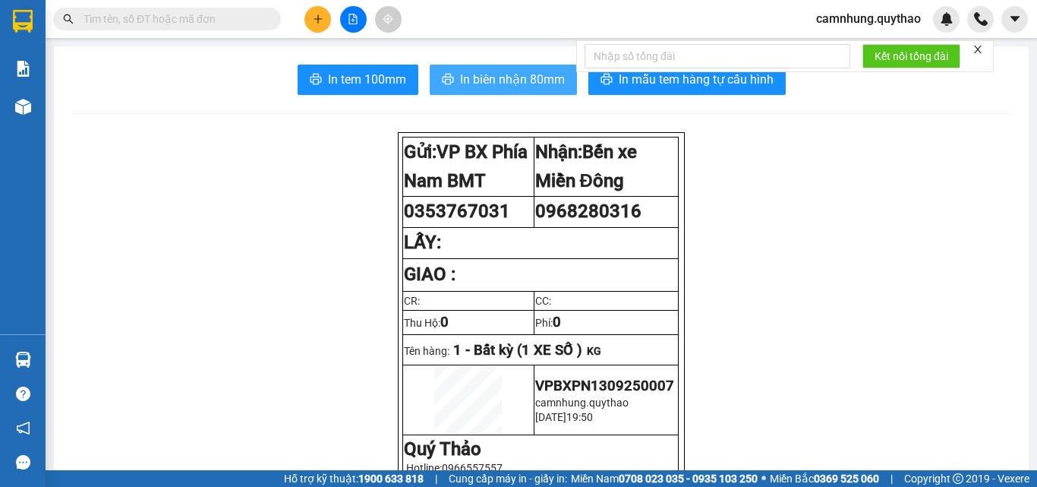
click at [513, 89] on span "In biên nhận 80mm" at bounding box center [512, 79] width 105 height 19
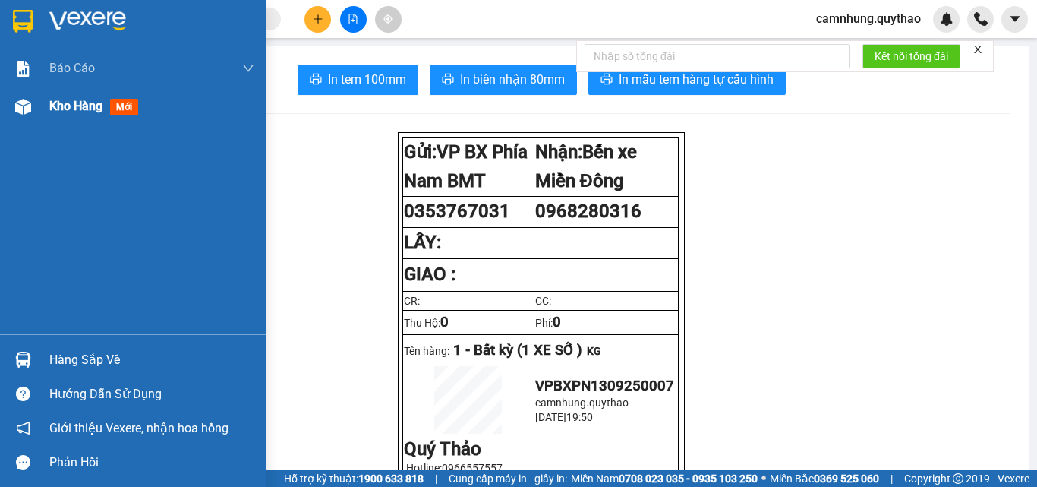
click at [81, 112] on span "Kho hàng" at bounding box center [75, 106] width 53 height 14
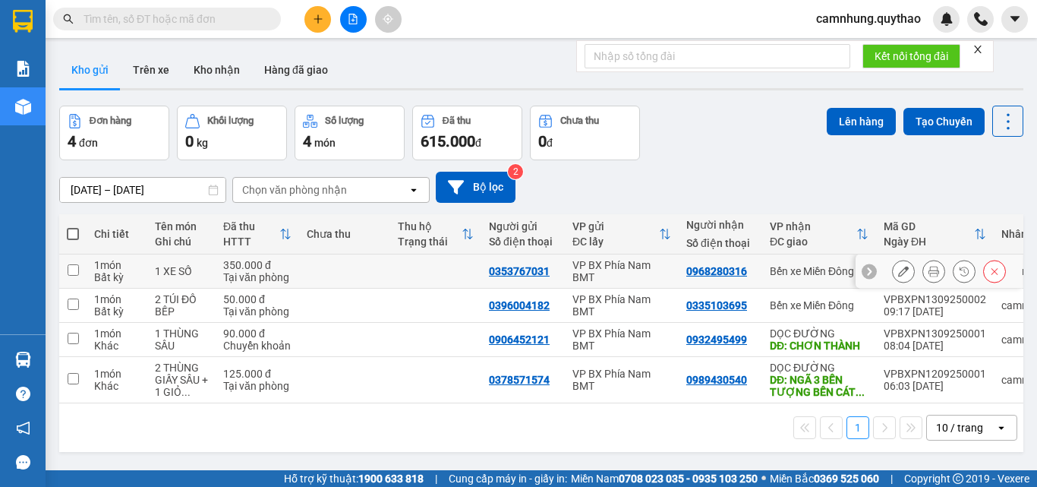
click at [336, 269] on td at bounding box center [344, 271] width 91 height 34
checkbox input "true"
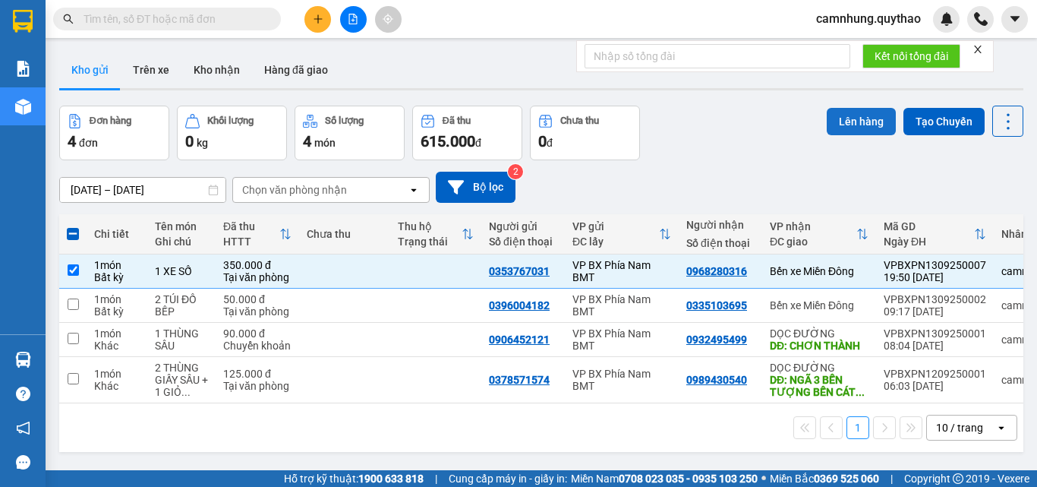
click at [843, 121] on button "Lên hàng" at bounding box center [861, 121] width 69 height 27
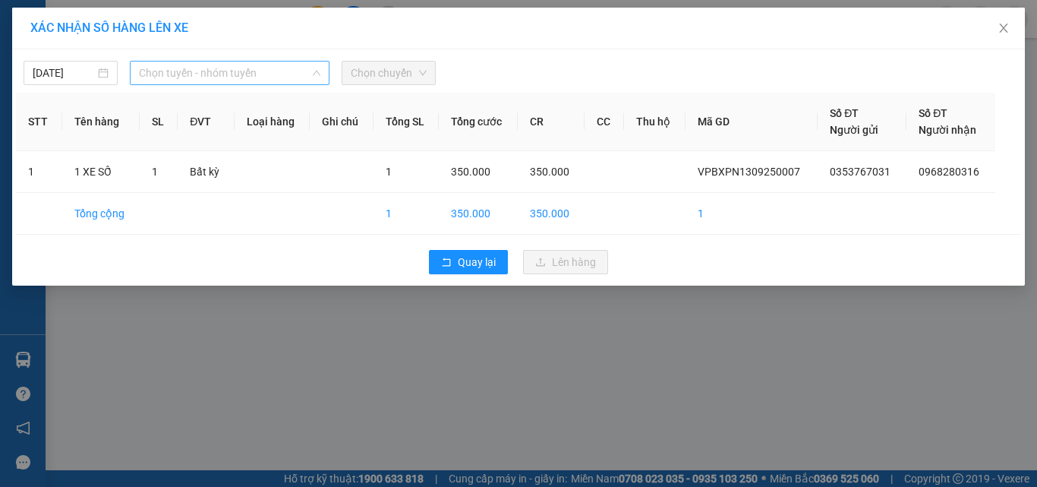
drag, startPoint x: 236, startPoint y: 68, endPoint x: 263, endPoint y: 132, distance: 69.8
click at [237, 68] on span "Chọn tuyến - nhóm tuyến" at bounding box center [230, 73] width 182 height 23
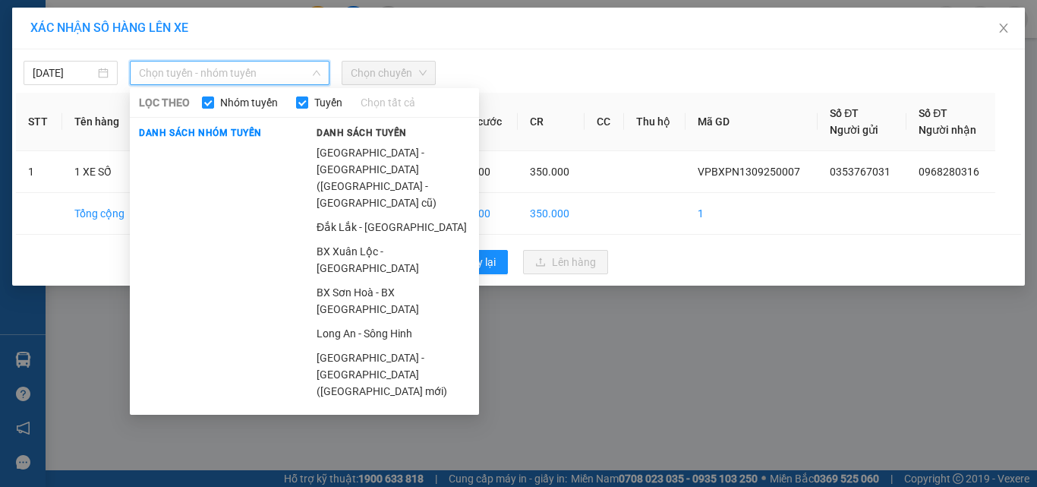
click at [235, 71] on span "Chọn tuyến - nhóm tuyến" at bounding box center [230, 73] width 182 height 23
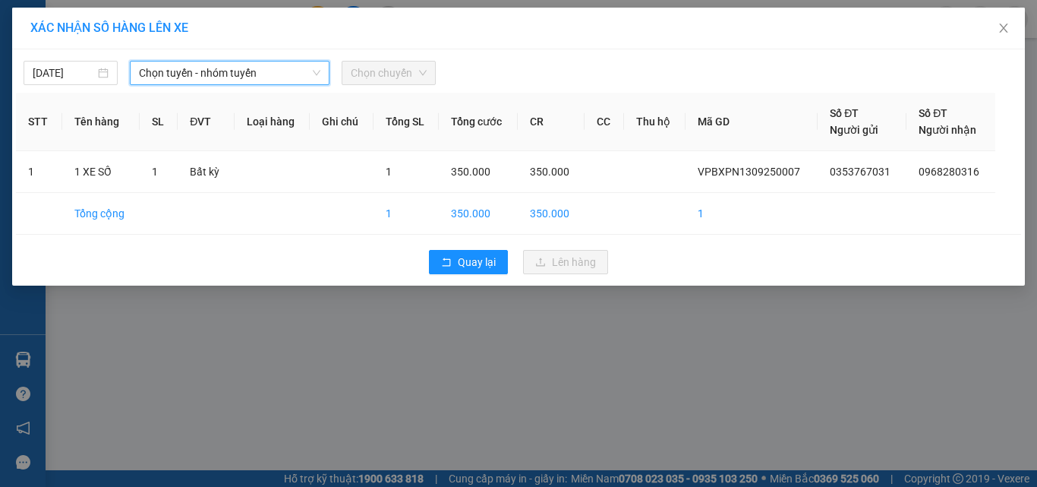
click at [366, 74] on span "Chọn chuyến" at bounding box center [389, 73] width 76 height 23
click at [237, 76] on span "Chọn tuyến - nhóm tuyến" at bounding box center [230, 73] width 182 height 23
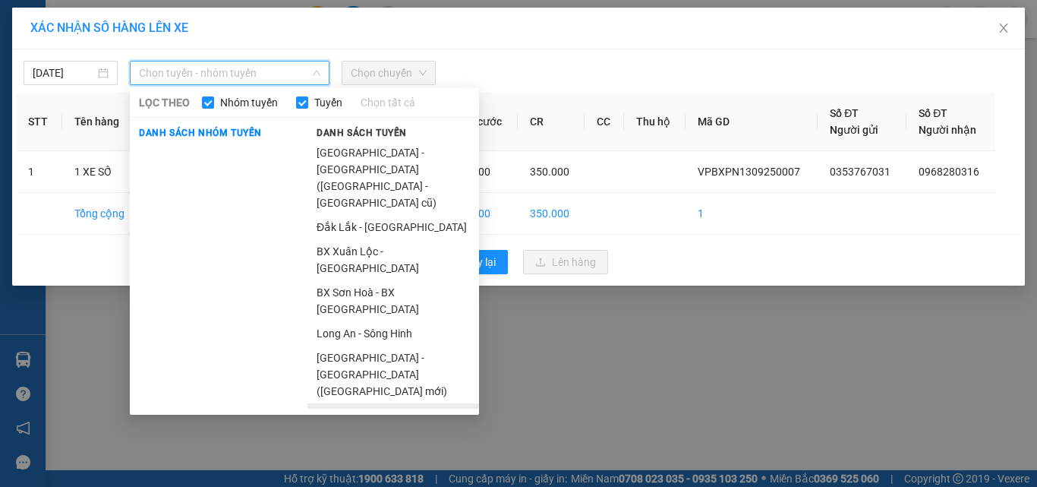
click at [381, 403] on li "Đắk Lắk - [GEOGRAPHIC_DATA] ([GEOGRAPHIC_DATA] mới)" at bounding box center [394, 423] width 172 height 41
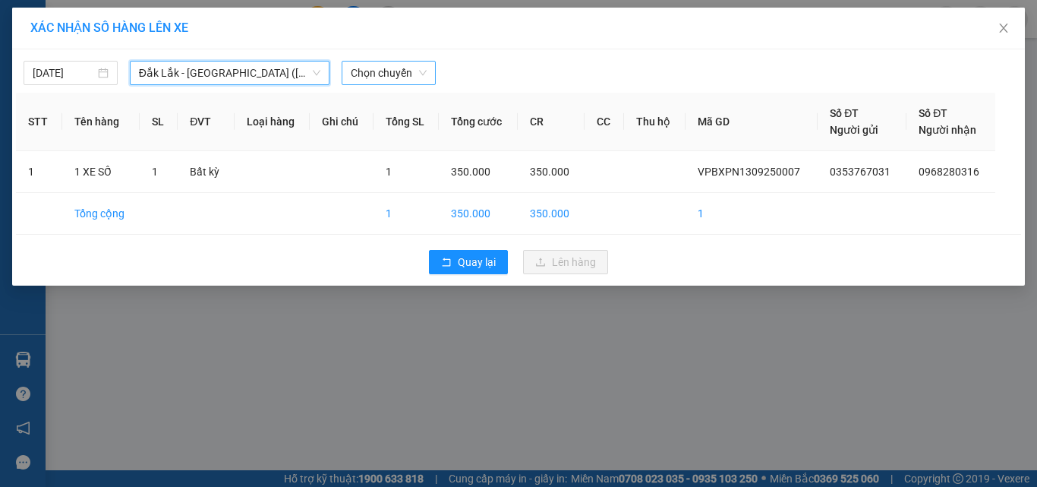
click at [369, 68] on span "Chọn chuyến" at bounding box center [389, 73] width 76 height 23
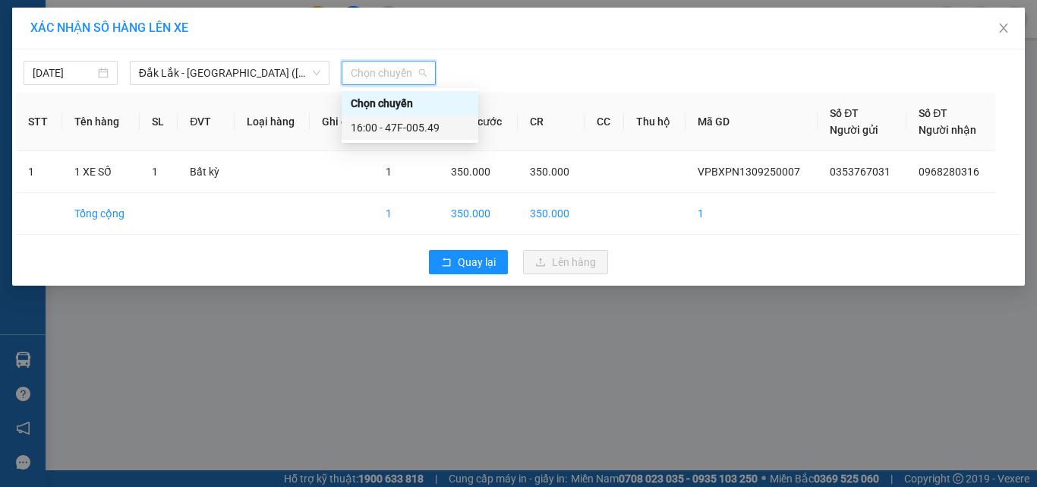
click at [424, 124] on div "16:00 - 47F-005.49" at bounding box center [410, 127] width 118 height 17
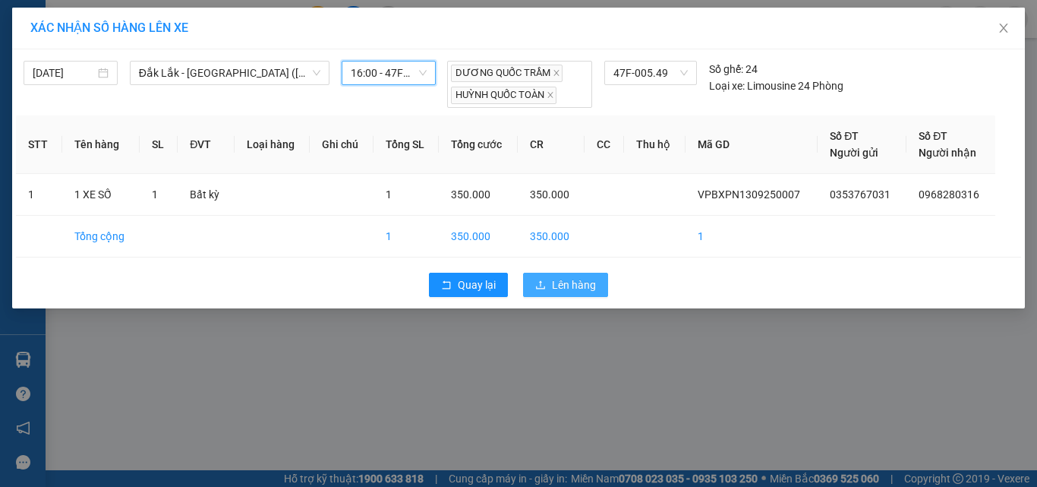
click at [546, 288] on icon "upload" at bounding box center [540, 284] width 11 height 11
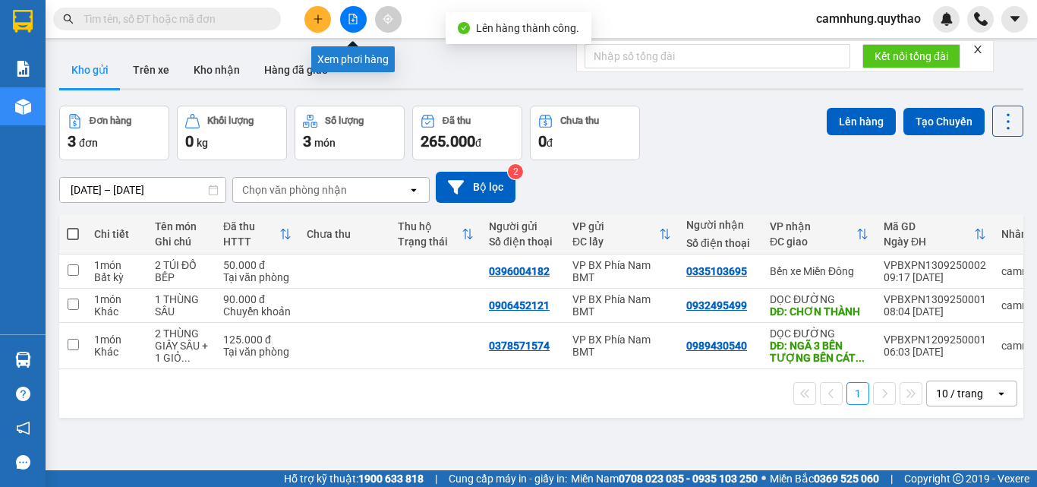
click at [352, 21] on icon "file-add" at bounding box center [353, 19] width 8 height 11
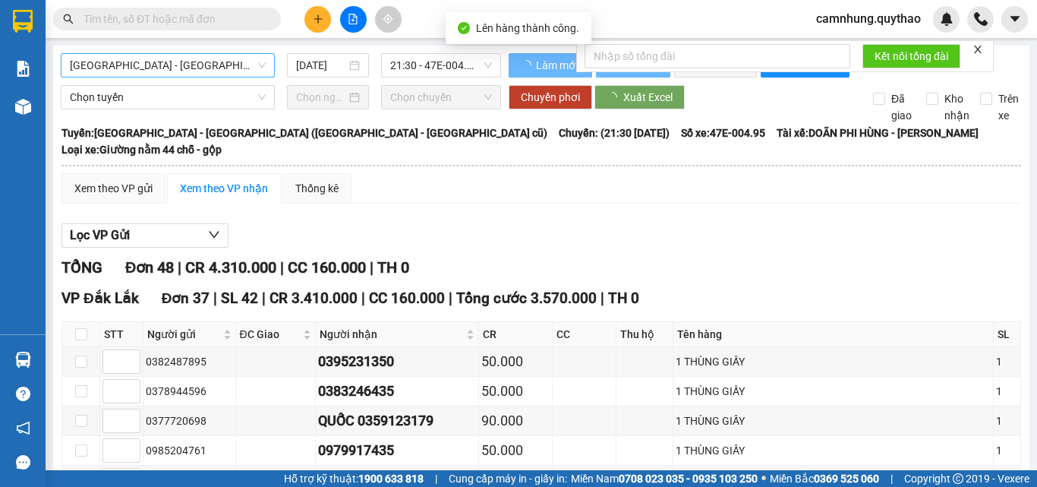
click at [215, 68] on span "[GEOGRAPHIC_DATA] - [GEOGRAPHIC_DATA] ([GEOGRAPHIC_DATA] - [GEOGRAPHIC_DATA] cũ)" at bounding box center [168, 65] width 196 height 23
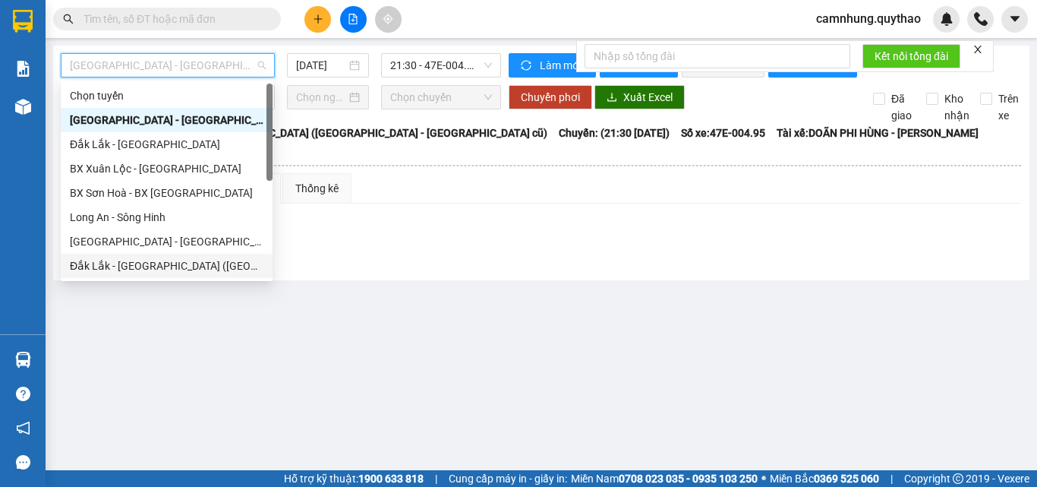
click at [141, 264] on div "Đắk Lắk - [GEOGRAPHIC_DATA] ([GEOGRAPHIC_DATA] mới)" at bounding box center [167, 265] width 194 height 17
type input "[DATE]"
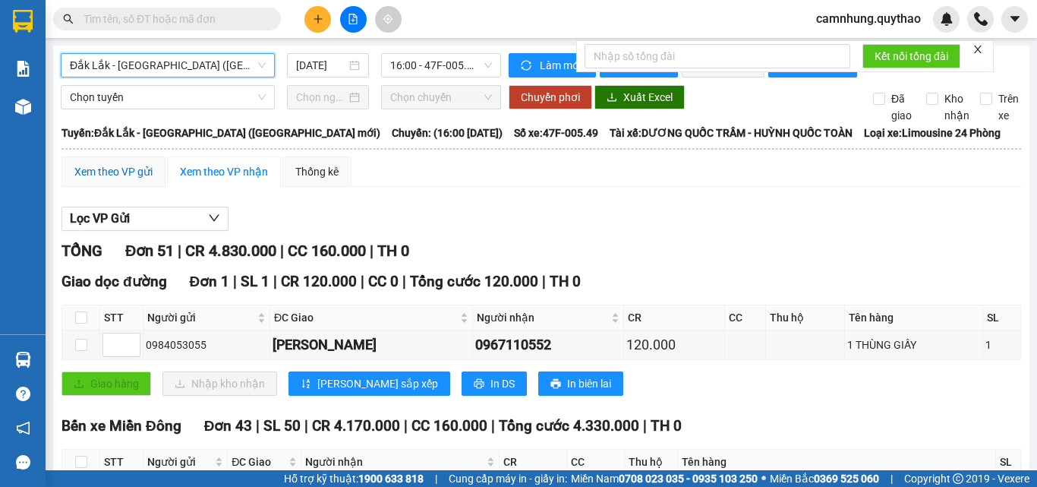
click at [126, 180] on div "Xem theo VP gửi" at bounding box center [113, 171] width 78 height 17
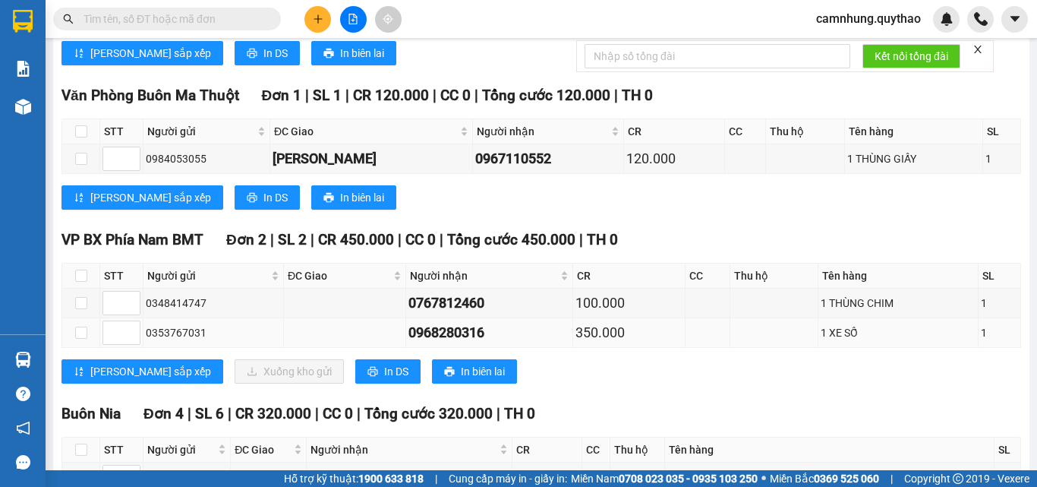
scroll to position [1443, 0]
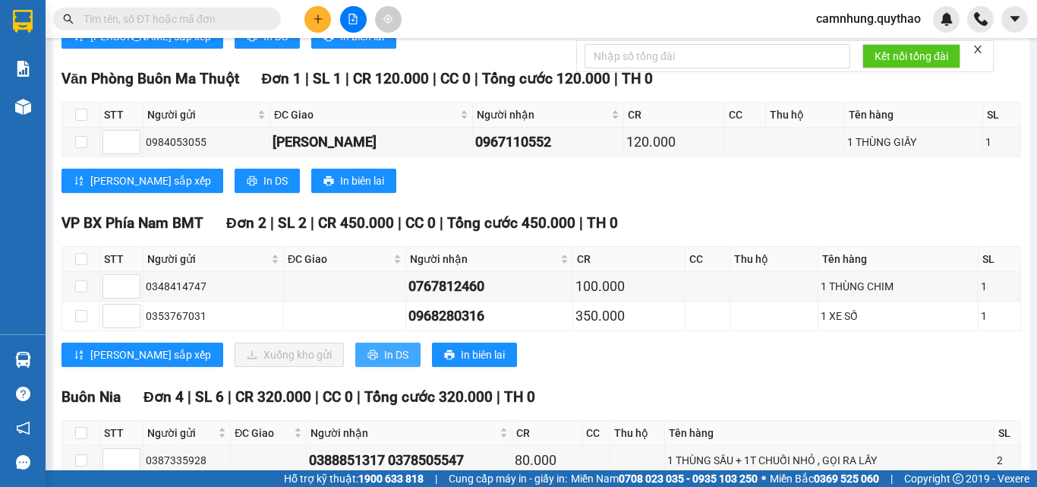
click at [384, 363] on span "In DS" at bounding box center [396, 354] width 24 height 17
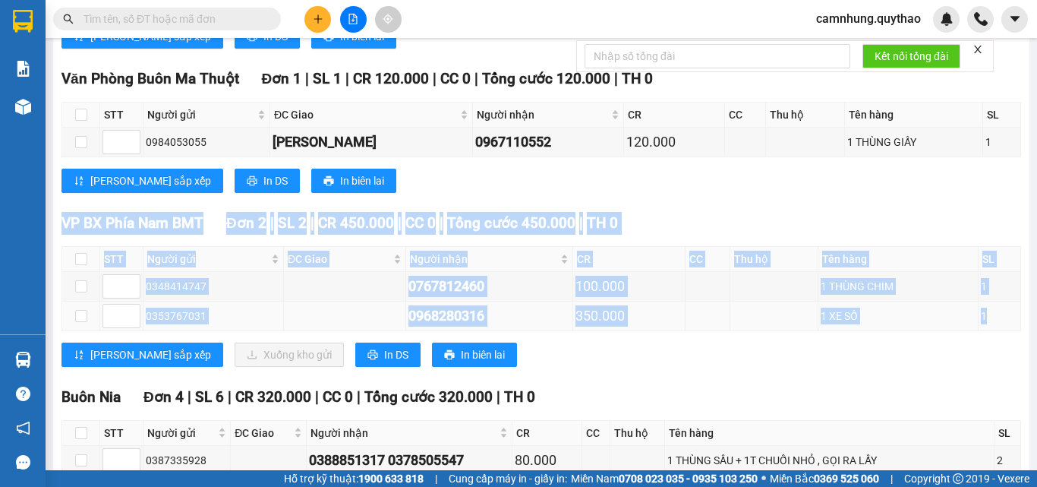
copy div "VP BX Phía Nam BMT Đơn 2 | SL 2 | CR 450.000 | CC 0 | Tổng cước 450.000 | TH 0 …"
drag, startPoint x: 62, startPoint y: 232, endPoint x: 987, endPoint y: 324, distance: 929.6
click at [986, 326] on div "VP BX Phía Nam BMT Đơn 2 | SL 2 | CR 450.000 | CC 0 | Tổng cước 450.000 | TH 0 …" at bounding box center [542, 295] width 960 height 166
click at [468, 327] on div "0968280316" at bounding box center [490, 315] width 162 height 21
